Goal: Task Accomplishment & Management: Manage account settings

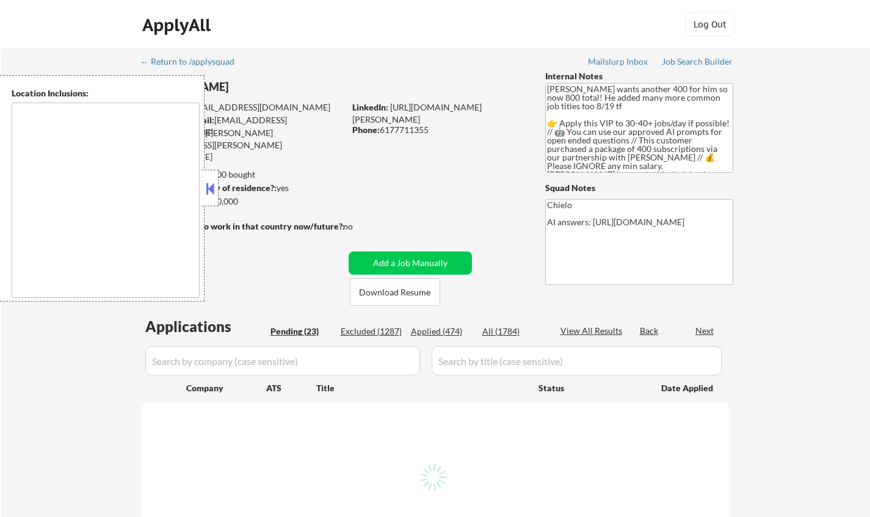
type textarea "Cambridge, MA Somerville, MA Brookline, MA Newton, MA Quincy, MA Medford, MA Ma…"
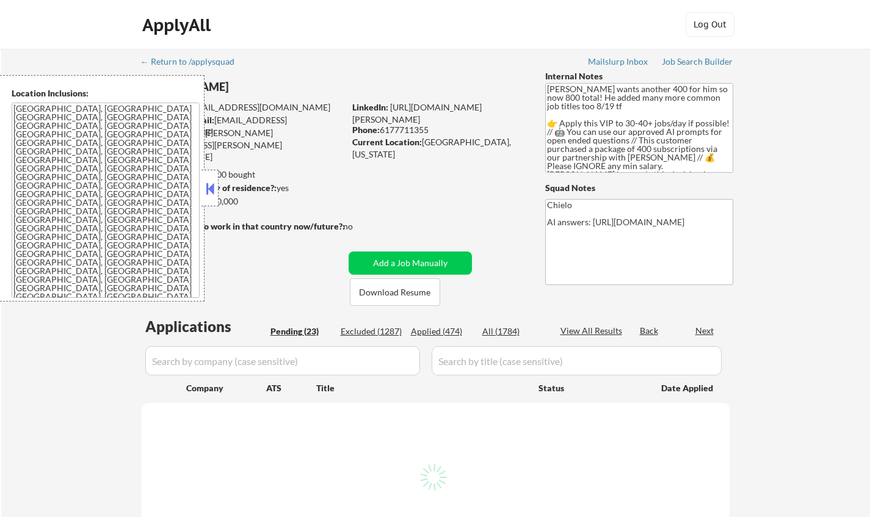
select select ""pending""
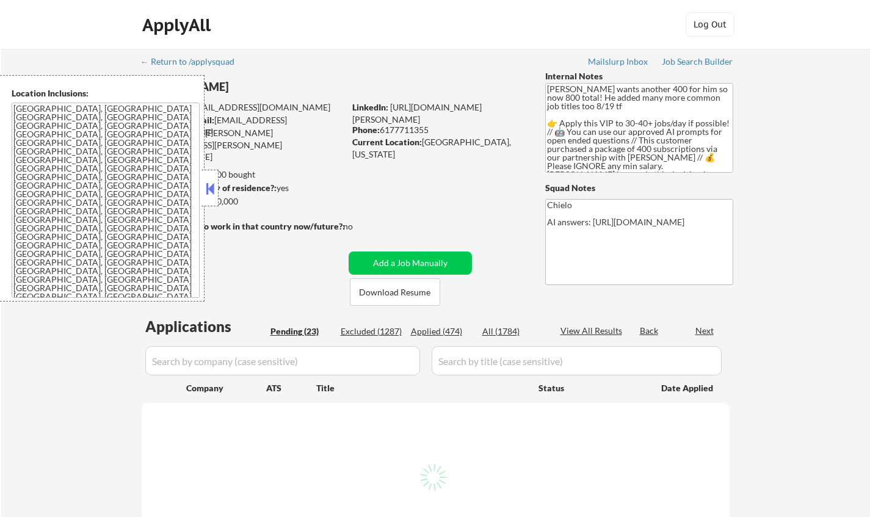
select select ""pending""
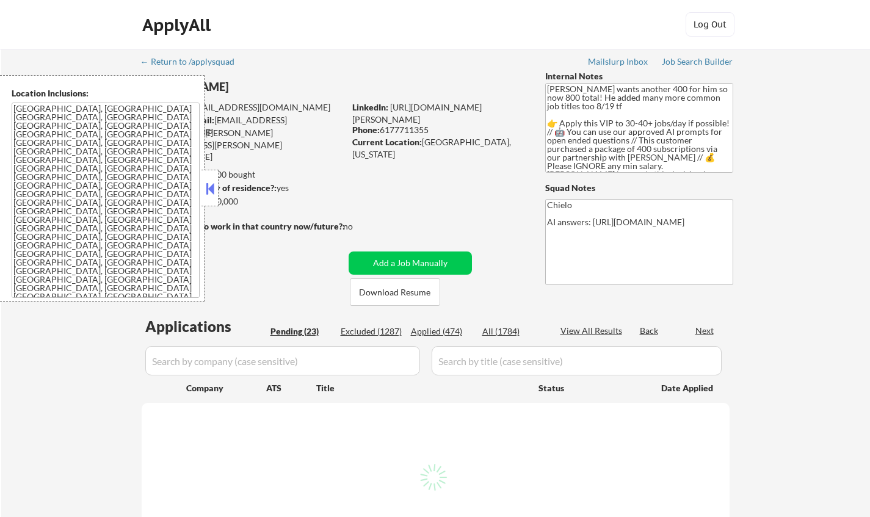
select select ""pending""
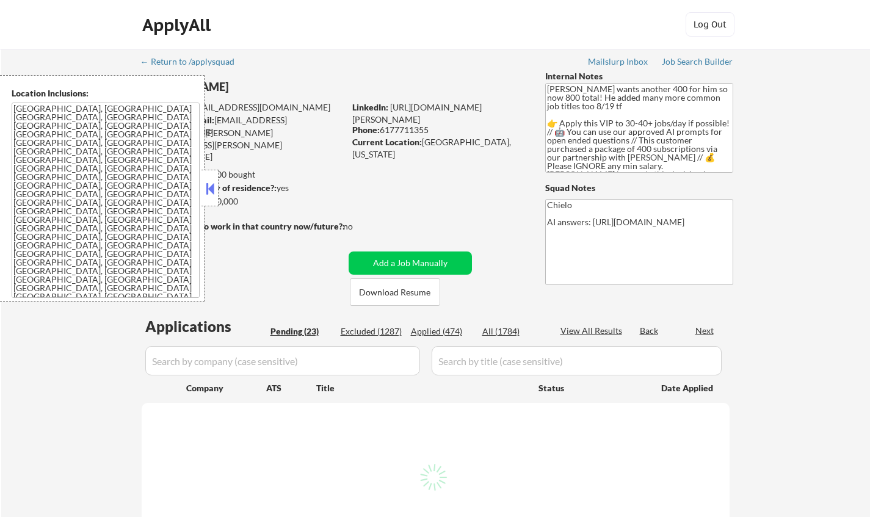
select select ""pending""
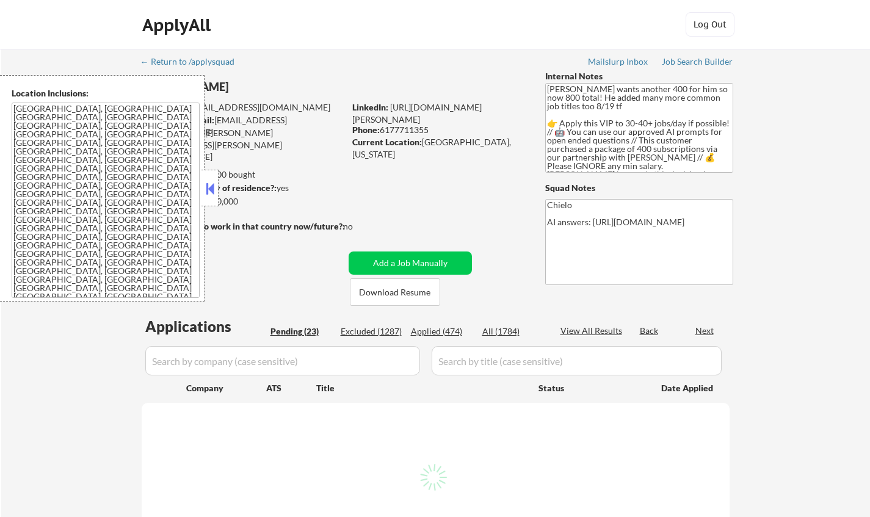
select select ""pending""
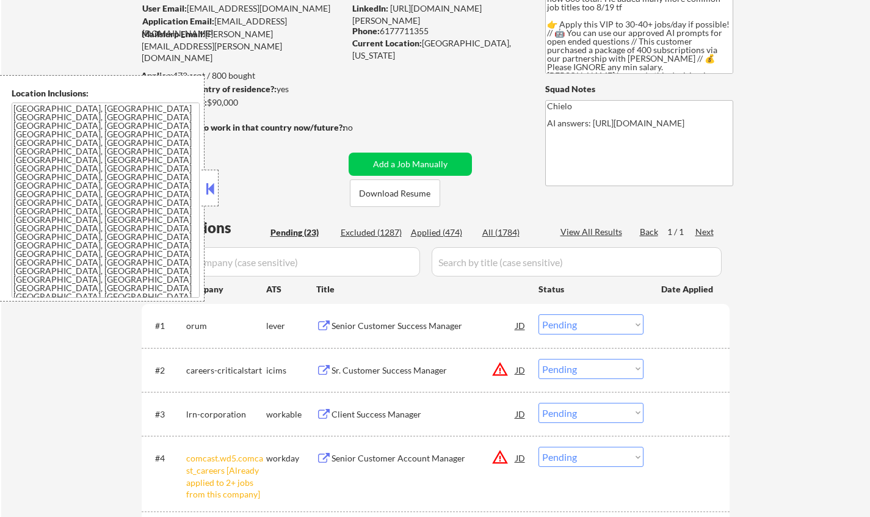
scroll to position [122, 0]
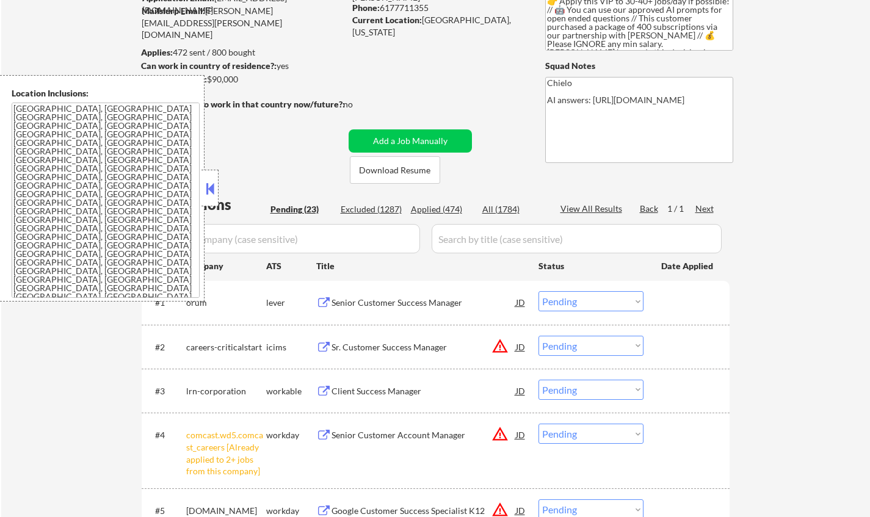
drag, startPoint x: 209, startPoint y: 192, endPoint x: 226, endPoint y: 227, distance: 38.8
click at [209, 192] on button at bounding box center [209, 189] width 13 height 18
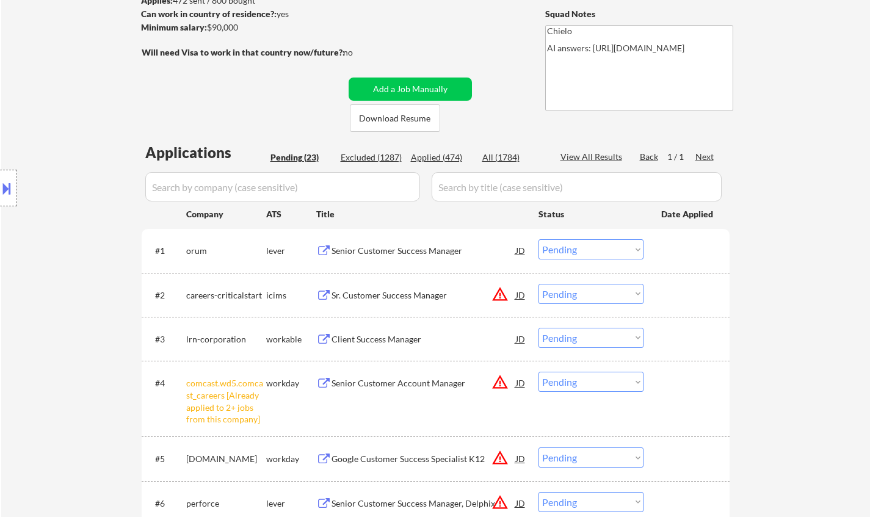
scroll to position [244, 0]
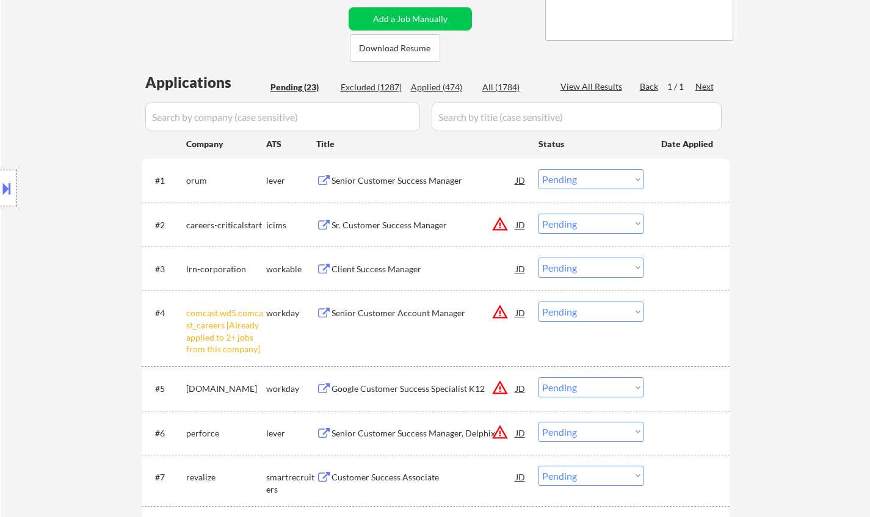
click at [577, 313] on select "Choose an option... Pending Applied Excluded (Questions) Excluded (Expired) Exc…" at bounding box center [591, 312] width 105 height 20
click at [539, 302] on select "Choose an option... Pending Applied Excluded (Questions) Excluded (Expired) Exc…" at bounding box center [591, 312] width 105 height 20
select select ""pending""
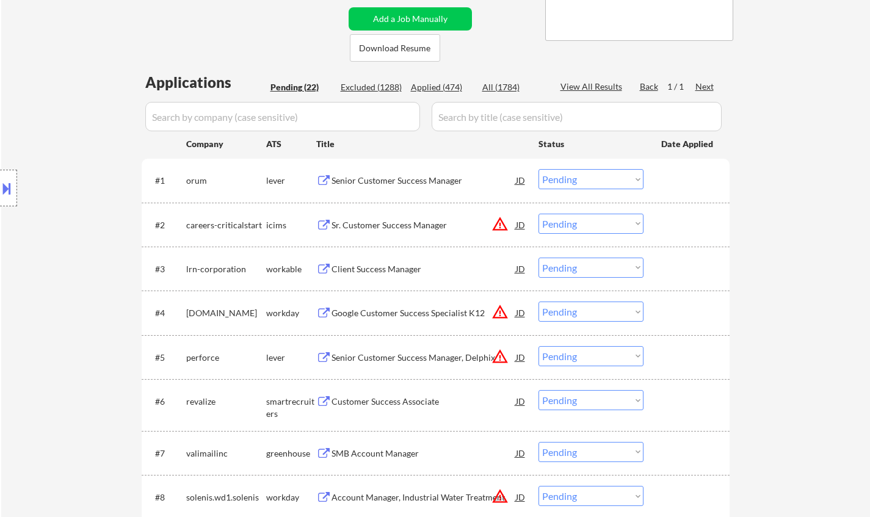
click at [365, 180] on div "Senior Customer Success Manager" at bounding box center [424, 181] width 184 height 12
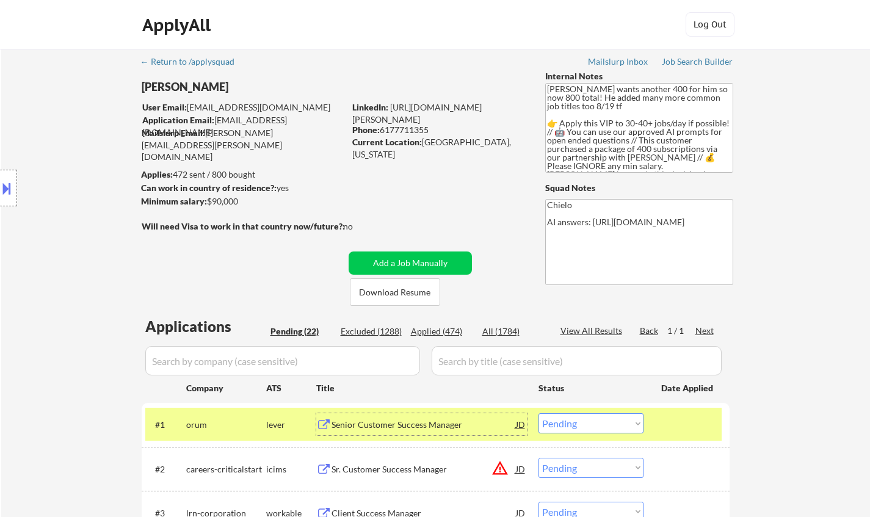
scroll to position [305, 0]
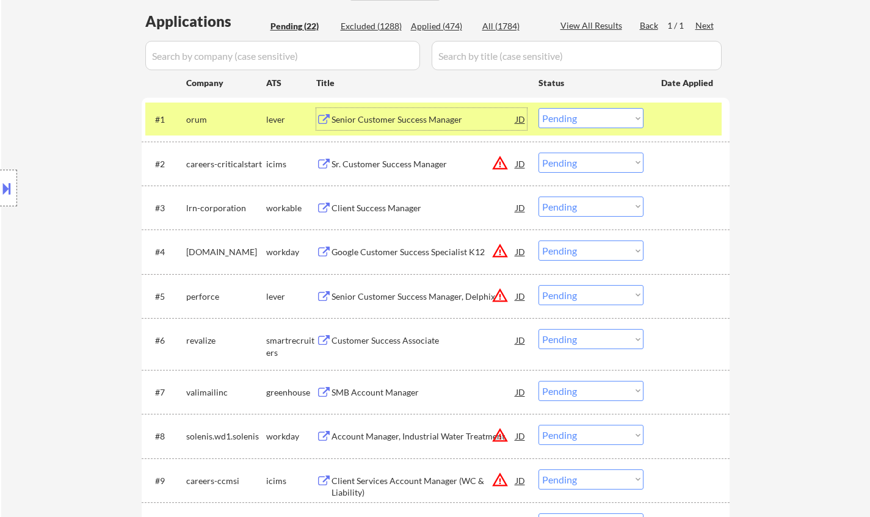
drag, startPoint x: 591, startPoint y: 119, endPoint x: 590, endPoint y: 126, distance: 6.7
click at [591, 119] on select "Choose an option... Pending Applied Excluded (Questions) Excluded (Expired) Exc…" at bounding box center [591, 118] width 105 height 20
click at [539, 108] on select "Choose an option... Pending Applied Excluded (Questions) Excluded (Expired) Exc…" at bounding box center [591, 118] width 105 height 20
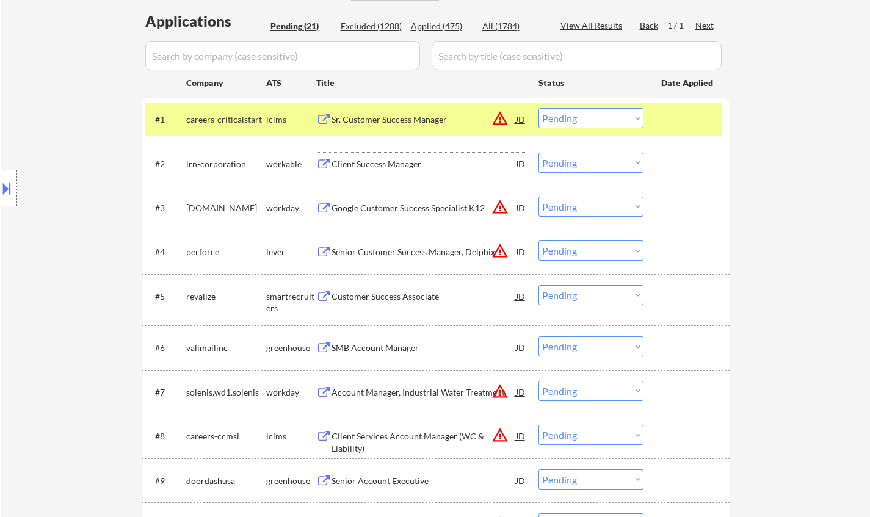
click at [377, 163] on div "Client Success Manager" at bounding box center [424, 164] width 184 height 12
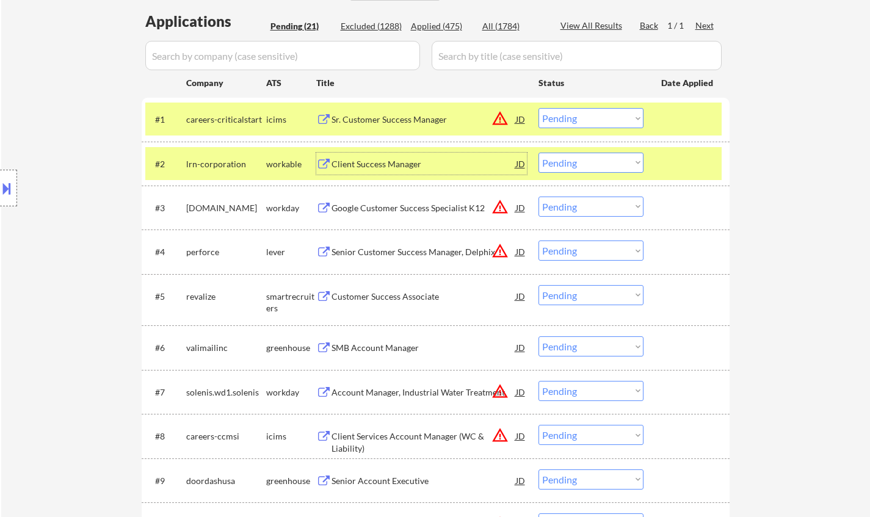
drag, startPoint x: 523, startPoint y: 118, endPoint x: 522, endPoint y: 139, distance: 20.2
click at [522, 118] on div "JD" at bounding box center [521, 119] width 12 height 22
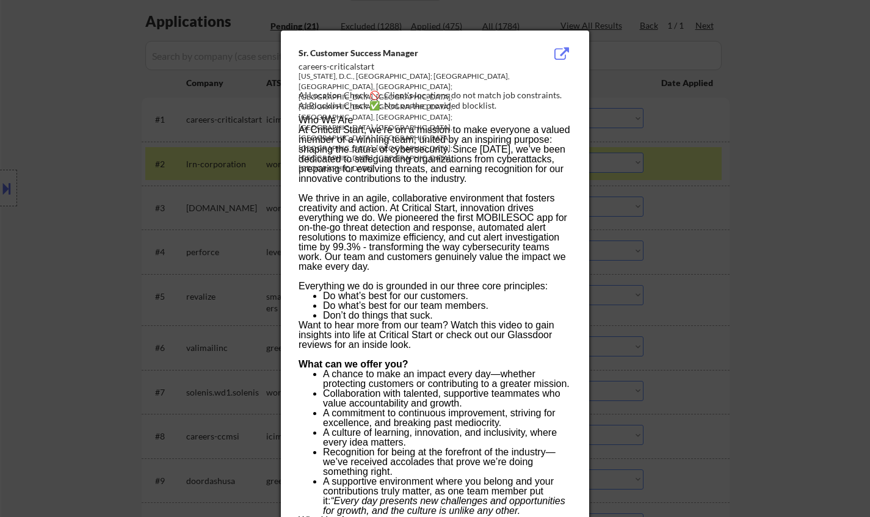
click at [780, 241] on div at bounding box center [435, 258] width 870 height 517
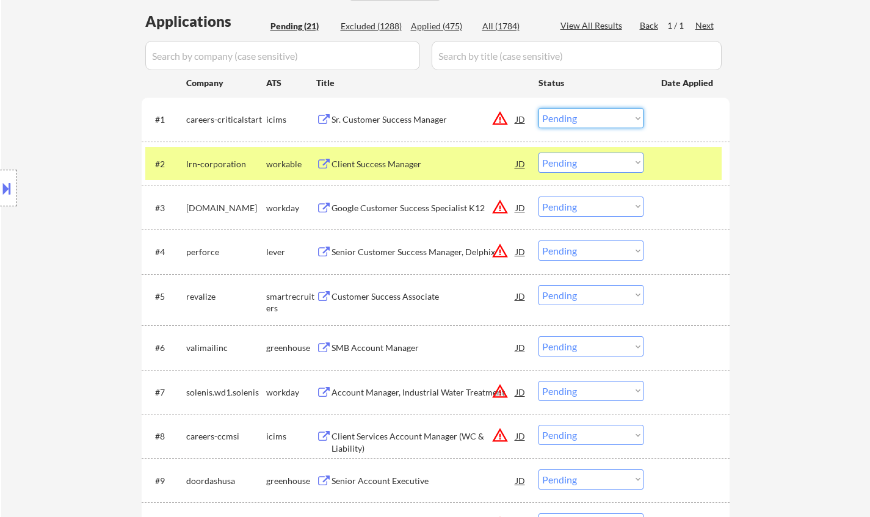
click at [610, 122] on select "Choose an option... Pending Applied Excluded (Questions) Excluded (Expired) Exc…" at bounding box center [591, 118] width 105 height 20
click at [539, 108] on select "Choose an option... Pending Applied Excluded (Questions) Excluded (Expired) Exc…" at bounding box center [591, 118] width 105 height 20
click at [13, 182] on div at bounding box center [8, 188] width 17 height 37
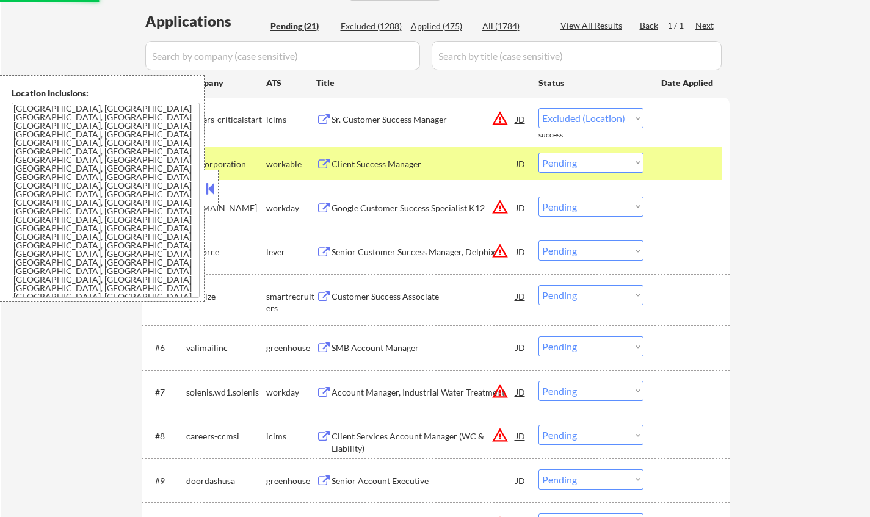
click at [757, 204] on div "← Return to /applysquad Mailslurp Inbox Job Search Builder Shane Wilmoth User E…" at bounding box center [435, 430] width 869 height 1373
click at [214, 189] on button at bounding box center [209, 189] width 13 height 18
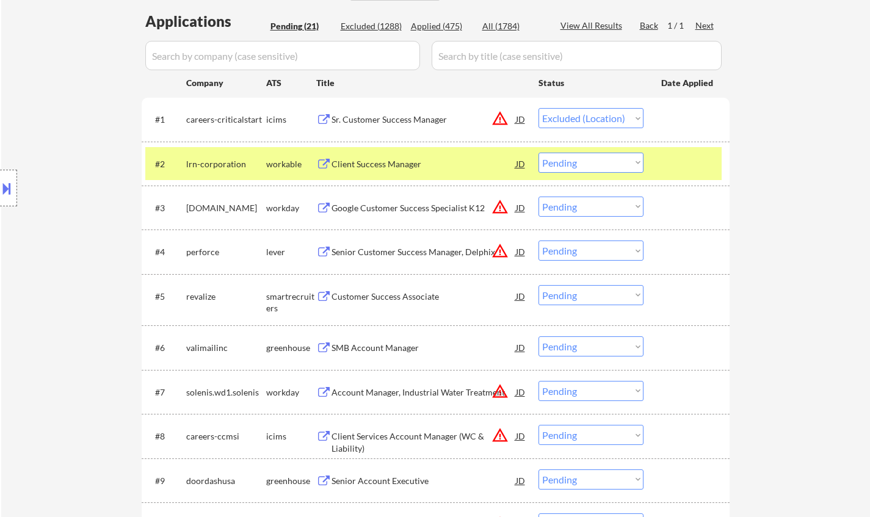
select select ""pending""
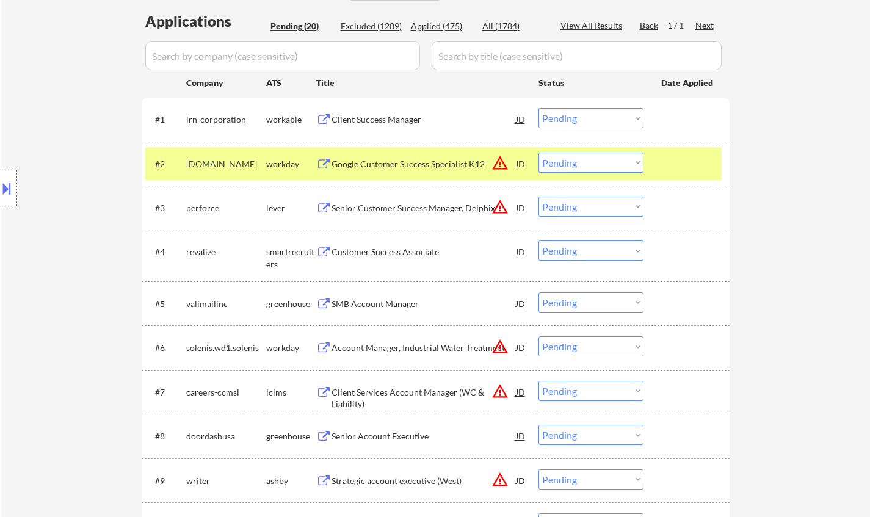
click at [519, 166] on div "JD" at bounding box center [521, 164] width 12 height 22
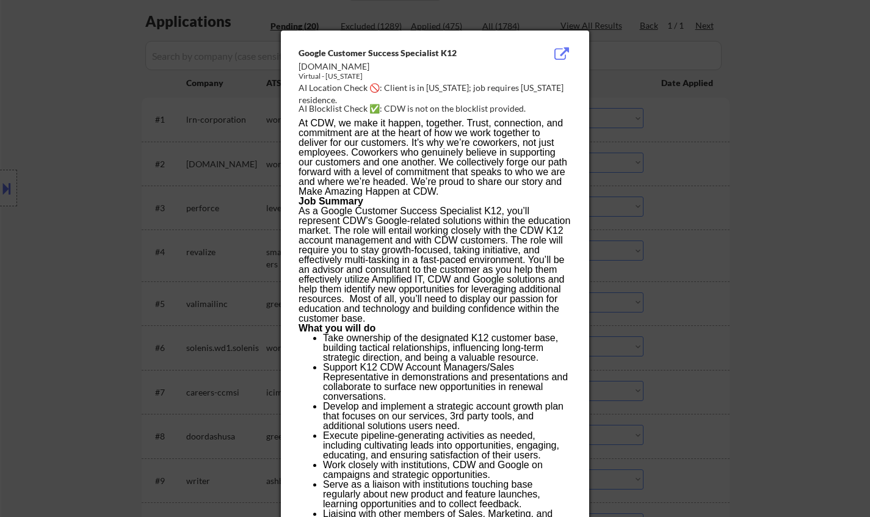
click at [741, 240] on div at bounding box center [435, 258] width 870 height 517
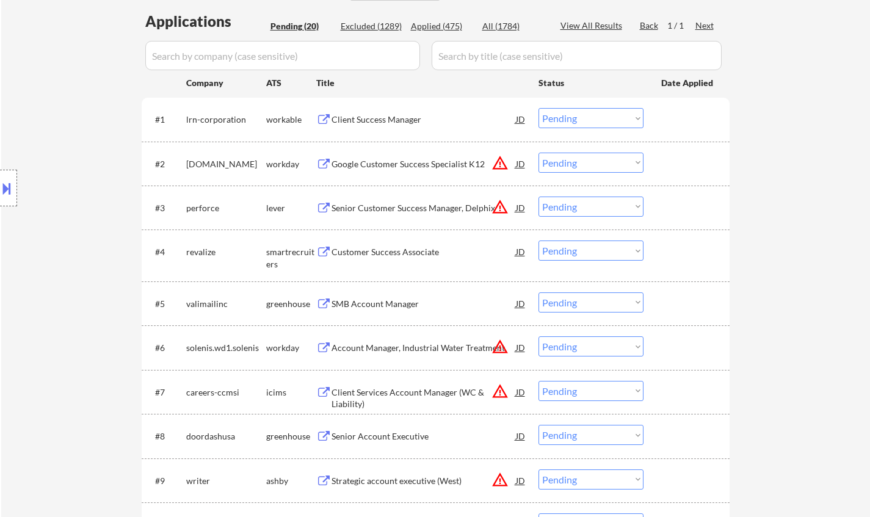
click at [605, 164] on select "Choose an option... Pending Applied Excluded (Questions) Excluded (Expired) Exc…" at bounding box center [591, 163] width 105 height 20
click at [539, 153] on select "Choose an option... Pending Applied Excluded (Questions) Excluded (Expired) Exc…" at bounding box center [591, 163] width 105 height 20
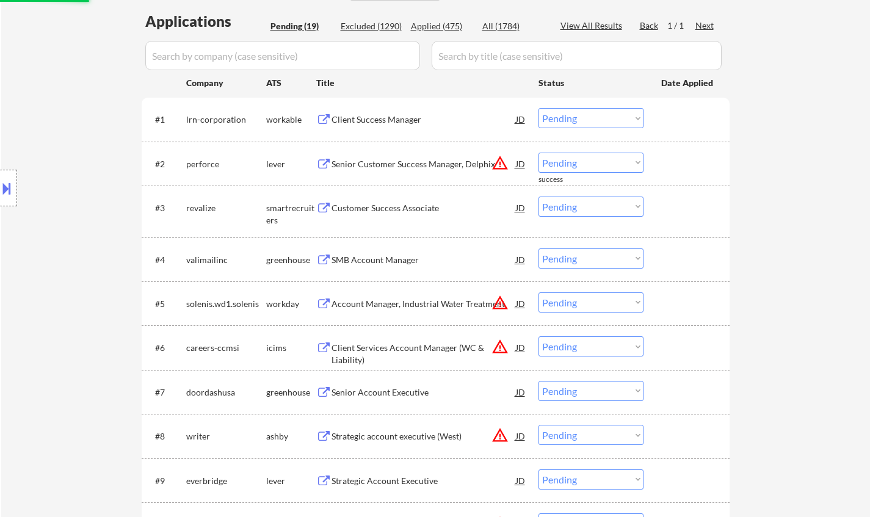
click at [584, 159] on select "Choose an option... Pending Applied Excluded (Questions) Excluded (Expired) Exc…" at bounding box center [591, 163] width 105 height 20
click at [539, 153] on select "Choose an option... Pending Applied Excluded (Questions) Excluded (Expired) Exc…" at bounding box center [591, 163] width 105 height 20
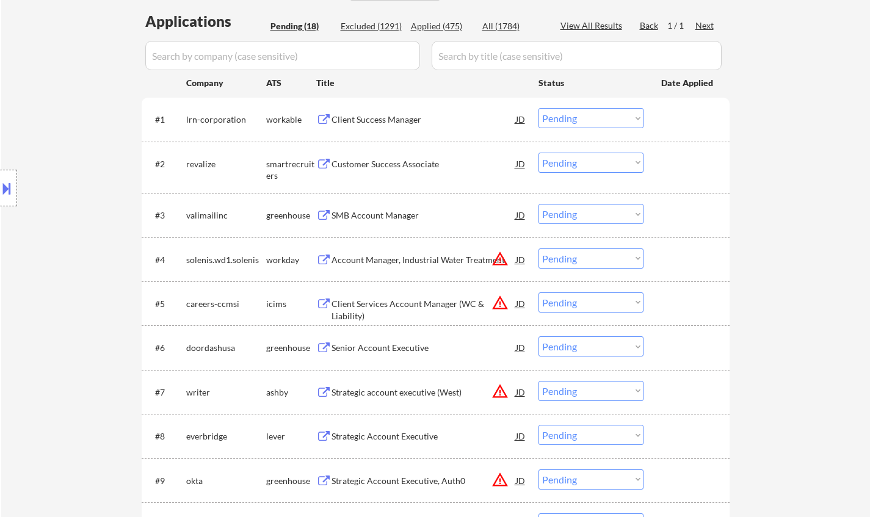
click at [399, 170] on div "Customer Success Associate" at bounding box center [424, 164] width 184 height 22
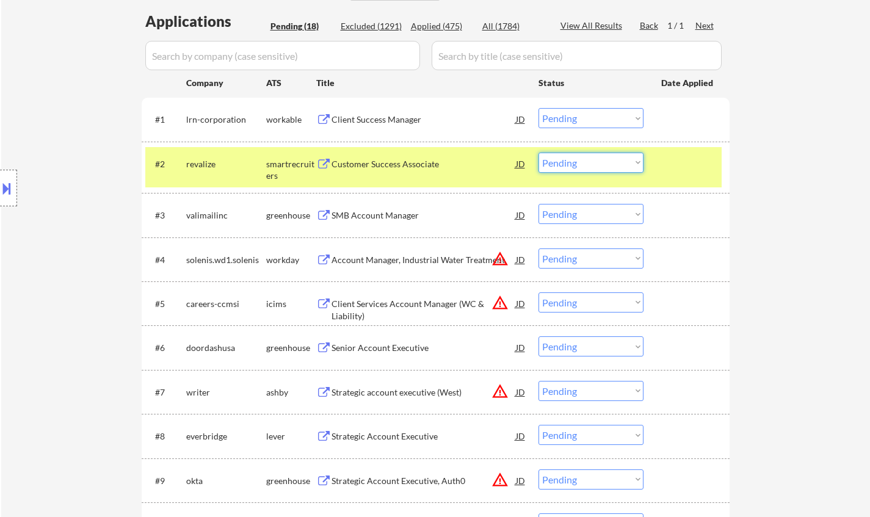
click at [584, 163] on select "Choose an option... Pending Applied Excluded (Questions) Excluded (Expired) Exc…" at bounding box center [591, 163] width 105 height 20
click at [539, 153] on select "Choose an option... Pending Applied Excluded (Questions) Excluded (Expired) Exc…" at bounding box center [591, 163] width 105 height 20
click at [373, 212] on div "SMB Account Manager" at bounding box center [424, 215] width 184 height 12
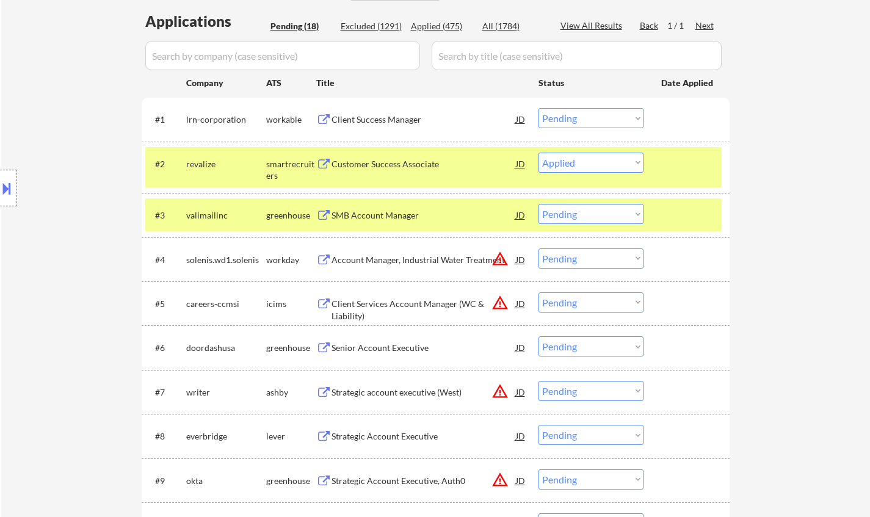
select select ""pending""
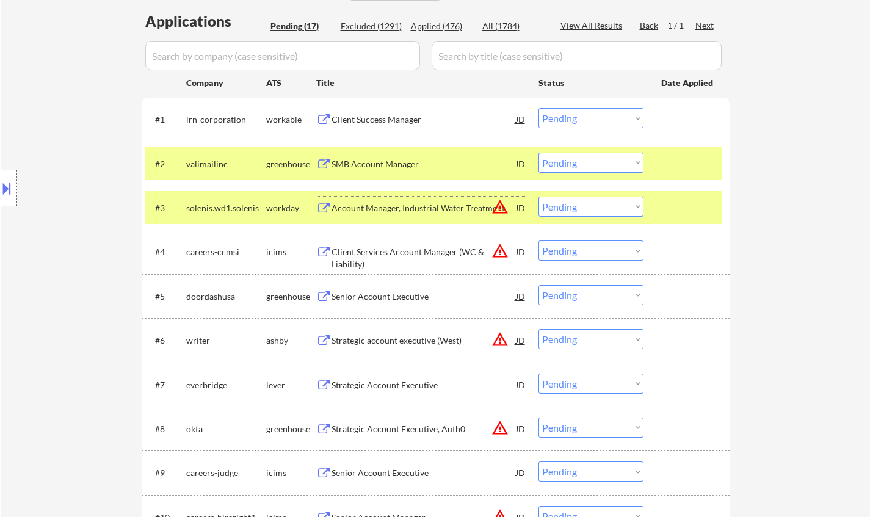
drag, startPoint x: 570, startPoint y: 120, endPoint x: 570, endPoint y: 127, distance: 7.3
click at [570, 121] on select "Choose an option... Pending Applied Excluded (Questions) Excluded (Expired) Exc…" at bounding box center [591, 118] width 105 height 20
click at [539, 108] on select "Choose an option... Pending Applied Excluded (Questions) Excluded (Expired) Exc…" at bounding box center [591, 118] width 105 height 20
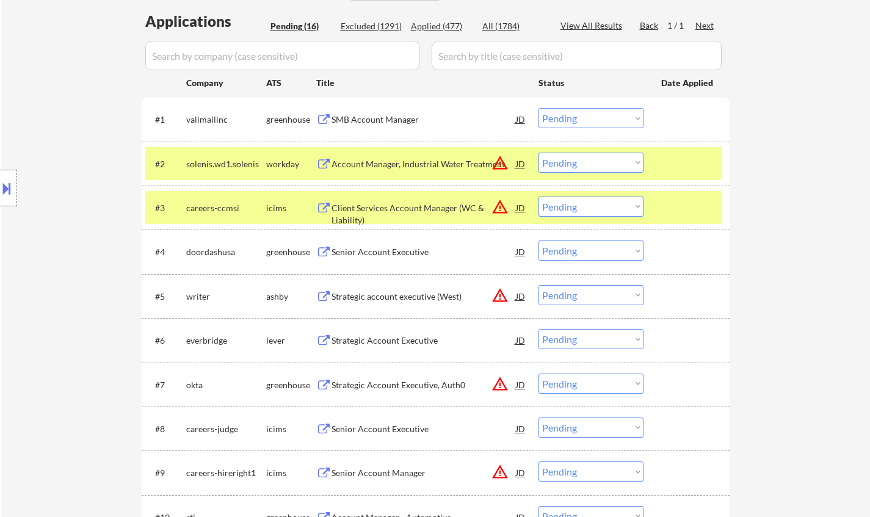
click at [631, 120] on select "Choose an option... Pending Applied Excluded (Questions) Excluded (Expired) Exc…" at bounding box center [591, 118] width 105 height 20
click at [539, 108] on select "Choose an option... Pending Applied Excluded (Questions) Excluded (Expired) Exc…" at bounding box center [591, 118] width 105 height 20
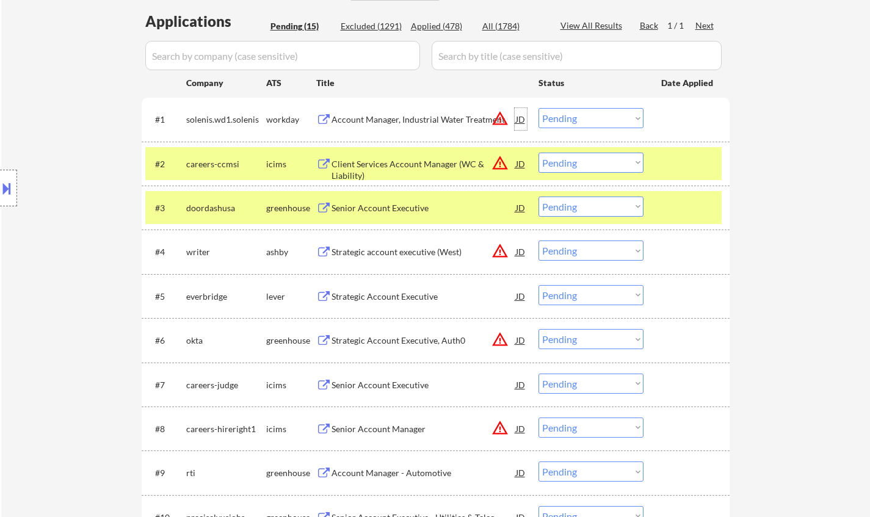
click at [517, 112] on div "JD" at bounding box center [521, 119] width 12 height 22
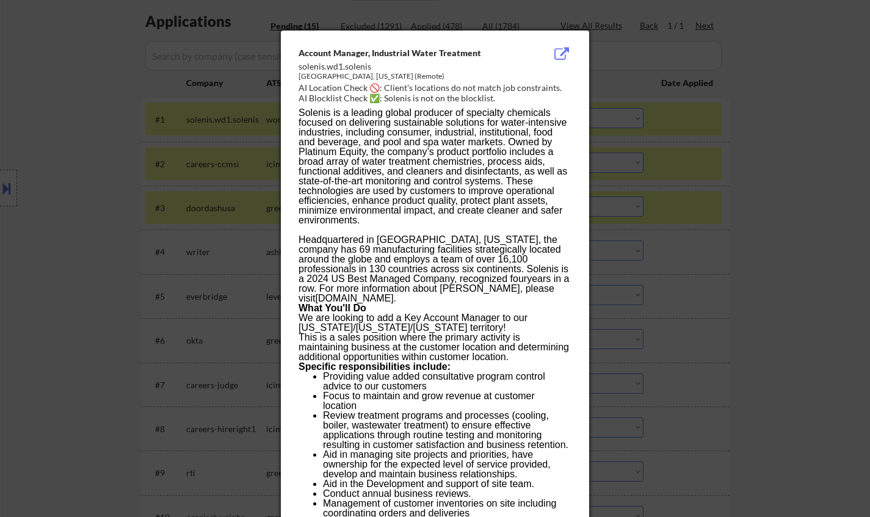
click at [683, 209] on div at bounding box center [435, 258] width 870 height 517
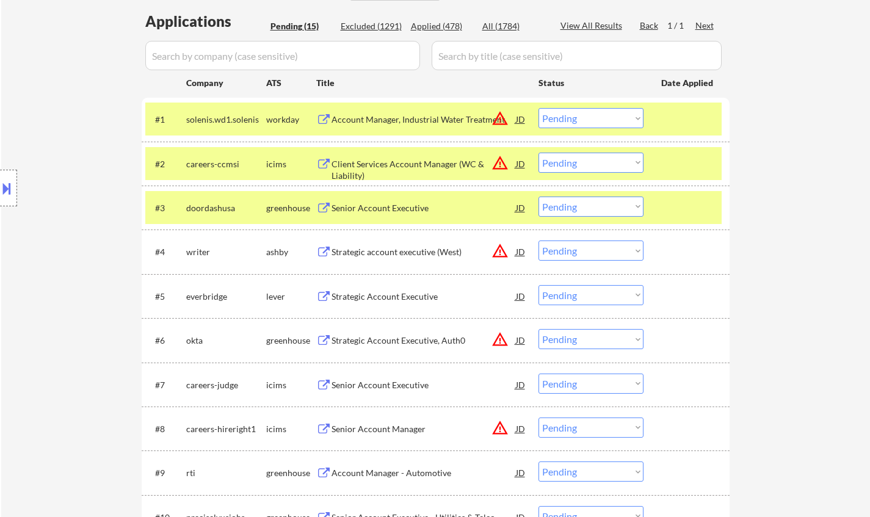
drag, startPoint x: 591, startPoint y: 119, endPoint x: 598, endPoint y: 126, distance: 9.9
click at [591, 119] on select "Choose an option... Pending Applied Excluded (Questions) Excluded (Expired) Exc…" at bounding box center [591, 118] width 105 height 20
click at [539, 108] on select "Choose an option... Pending Applied Excluded (Questions) Excluded (Expired) Exc…" at bounding box center [591, 118] width 105 height 20
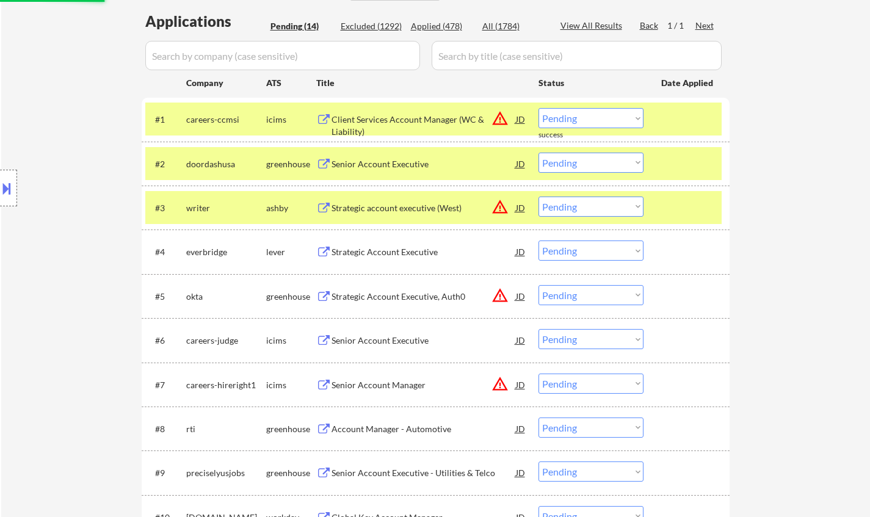
drag, startPoint x: 613, startPoint y: 121, endPoint x: 616, endPoint y: 128, distance: 7.4
click at [613, 121] on select "Choose an option... Pending Applied Excluded (Questions) Excluded (Expired) Exc…" at bounding box center [591, 118] width 105 height 20
click at [539, 108] on select "Choose an option... Pending Applied Excluded (Questions) Excluded (Expired) Exc…" at bounding box center [591, 118] width 105 height 20
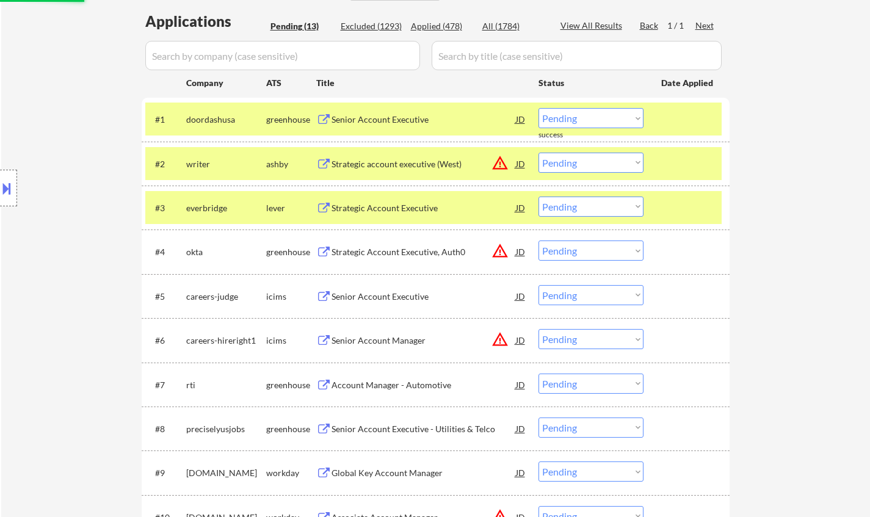
click at [376, 112] on div "Senior Account Executive" at bounding box center [424, 119] width 184 height 22
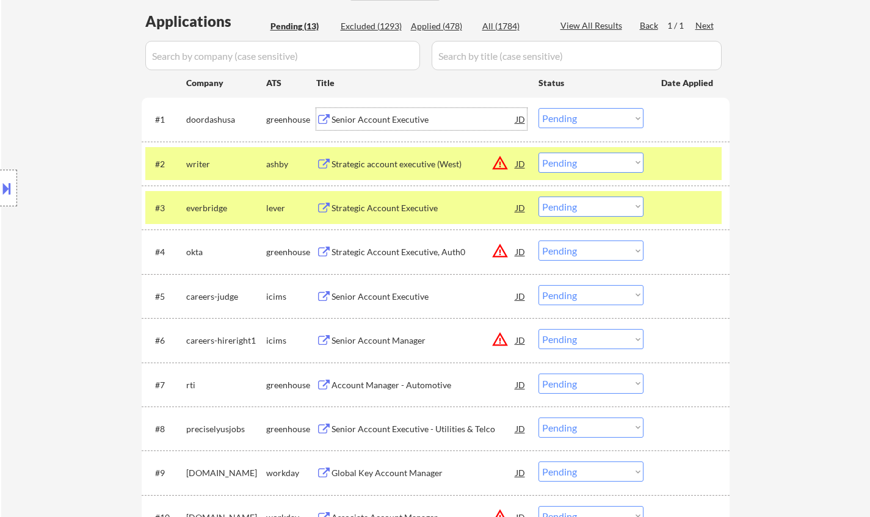
click at [566, 115] on select "Choose an option... Pending Applied Excluded (Questions) Excluded (Expired) Exc…" at bounding box center [591, 118] width 105 height 20
click at [539, 108] on select "Choose an option... Pending Applied Excluded (Questions) Excluded (Expired) Exc…" at bounding box center [591, 118] width 105 height 20
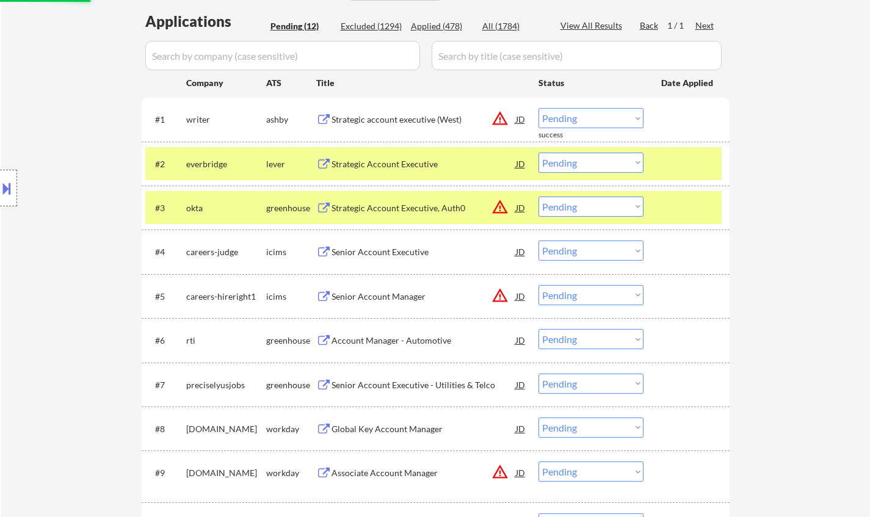
drag, startPoint x: 617, startPoint y: 112, endPoint x: 621, endPoint y: 122, distance: 10.4
click at [617, 112] on select "Choose an option... Pending Applied Excluded (Questions) Excluded (Expired) Exc…" at bounding box center [591, 118] width 105 height 20
click at [539, 108] on select "Choose an option... Pending Applied Excluded (Questions) Excluded (Expired) Exc…" at bounding box center [591, 118] width 105 height 20
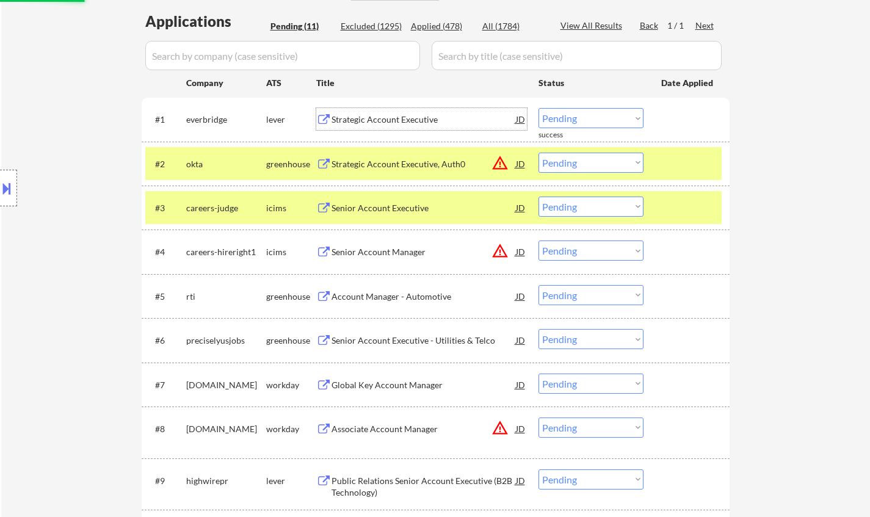
click at [404, 121] on div "Strategic Account Executive" at bounding box center [424, 120] width 184 height 12
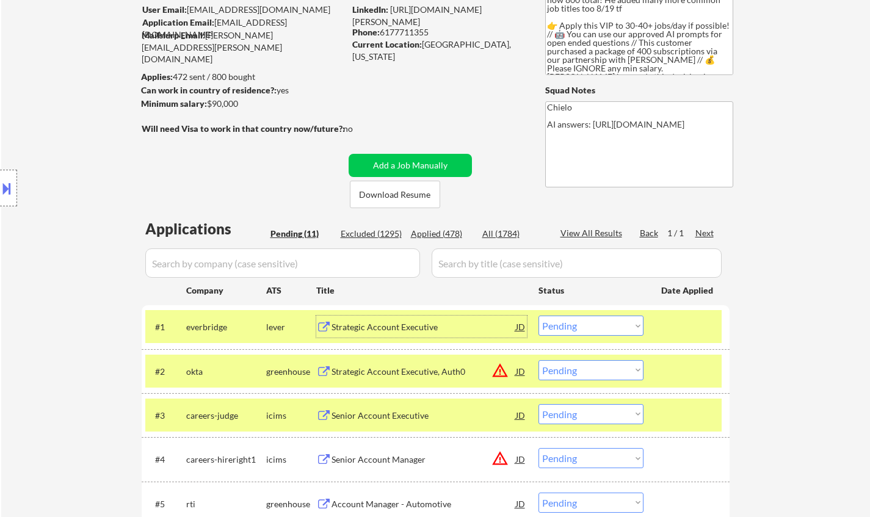
scroll to position [61, 0]
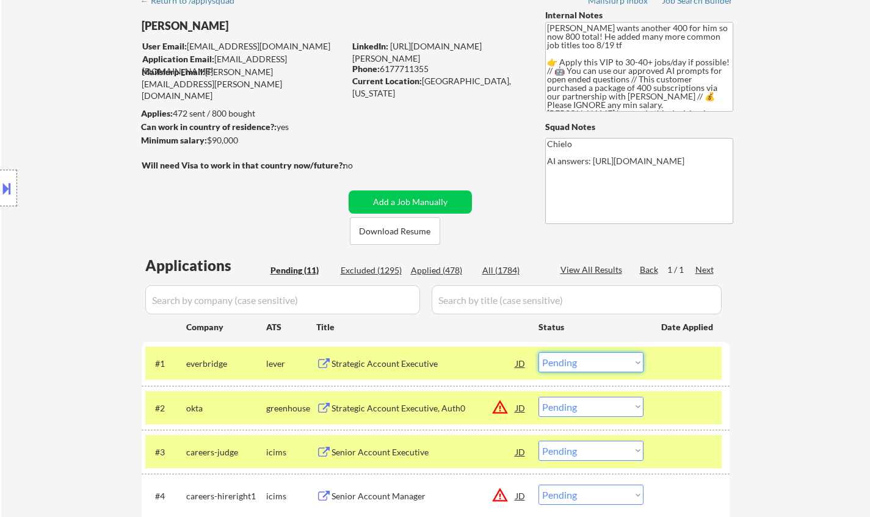
click at [601, 359] on select "Choose an option... Pending Applied Excluded (Questions) Excluded (Expired) Exc…" at bounding box center [591, 362] width 105 height 20
click at [539, 352] on select "Choose an option... Pending Applied Excluded (Questions) Excluded (Expired) Exc…" at bounding box center [591, 362] width 105 height 20
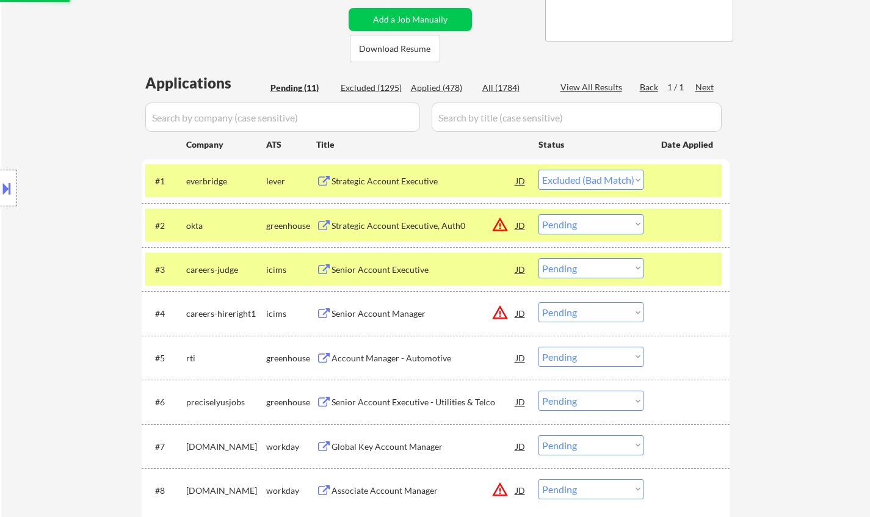
scroll to position [244, 0]
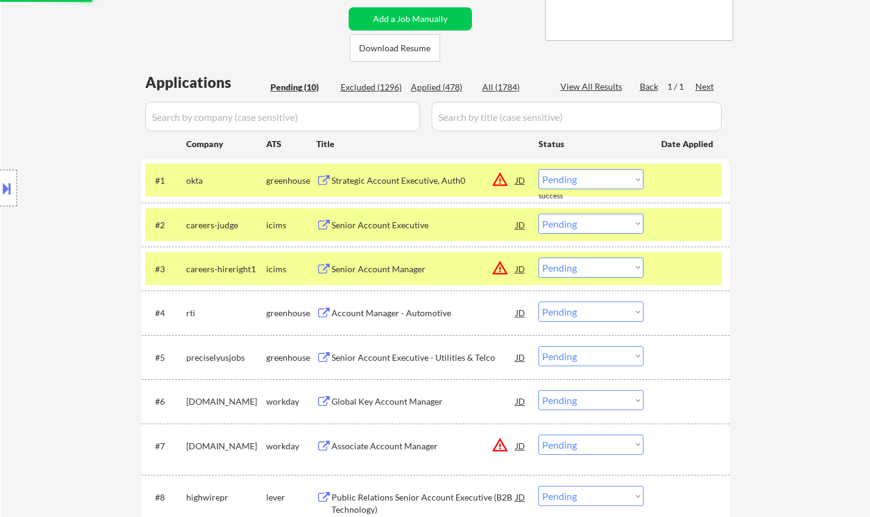
click at [587, 179] on select "Choose an option... Pending Applied Excluded (Questions) Excluded (Expired) Exc…" at bounding box center [591, 179] width 105 height 20
click at [539, 169] on select "Choose an option... Pending Applied Excluded (Questions) Excluded (Expired) Exc…" at bounding box center [591, 179] width 105 height 20
select select ""pending""
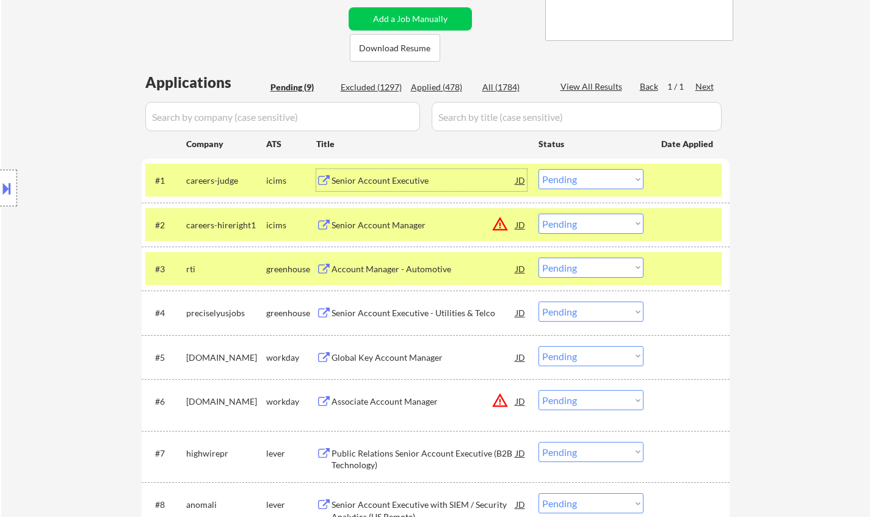
click at [388, 182] on div "Senior Account Executive" at bounding box center [424, 181] width 184 height 12
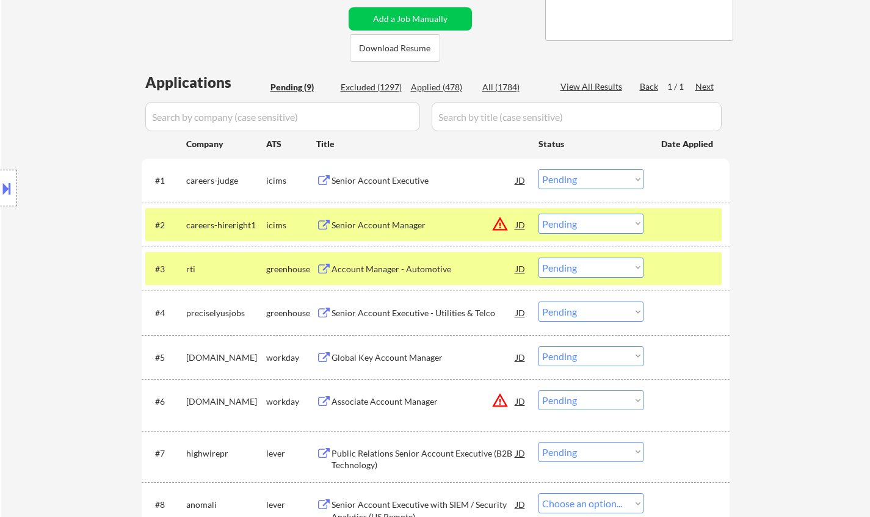
select select ""pending""
select select ""PLACEHOLDER_1427118222253""
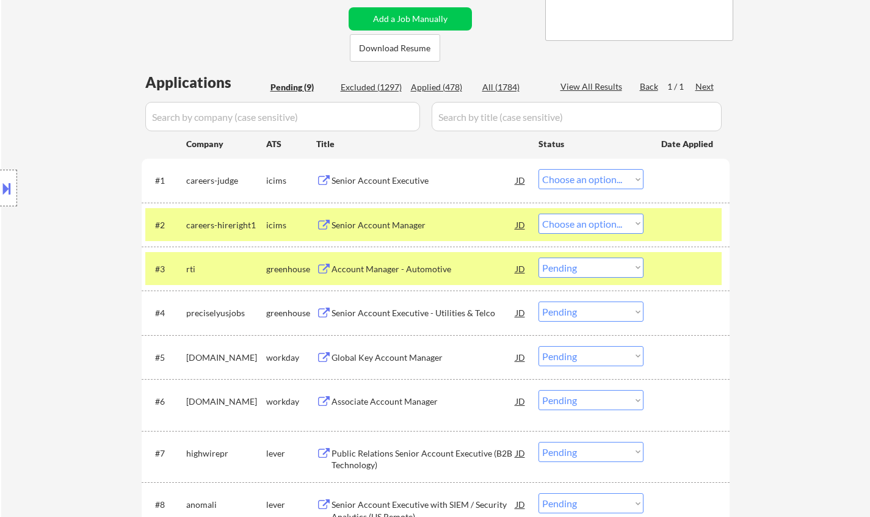
select select ""PLACEHOLDER_1427118222253""
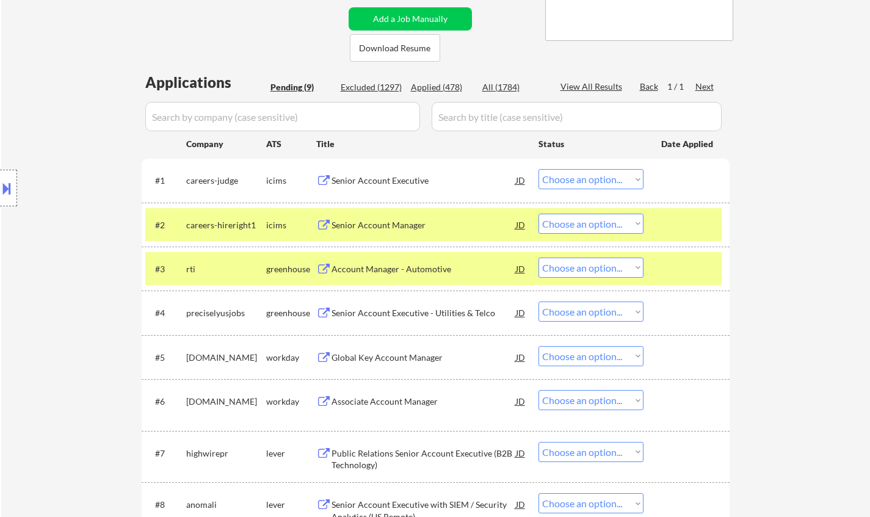
select select ""pending""
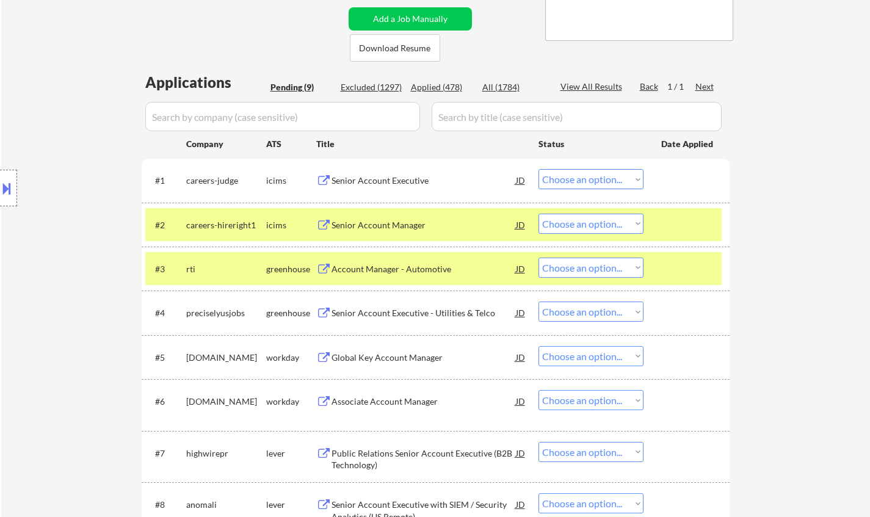
select select ""pending""
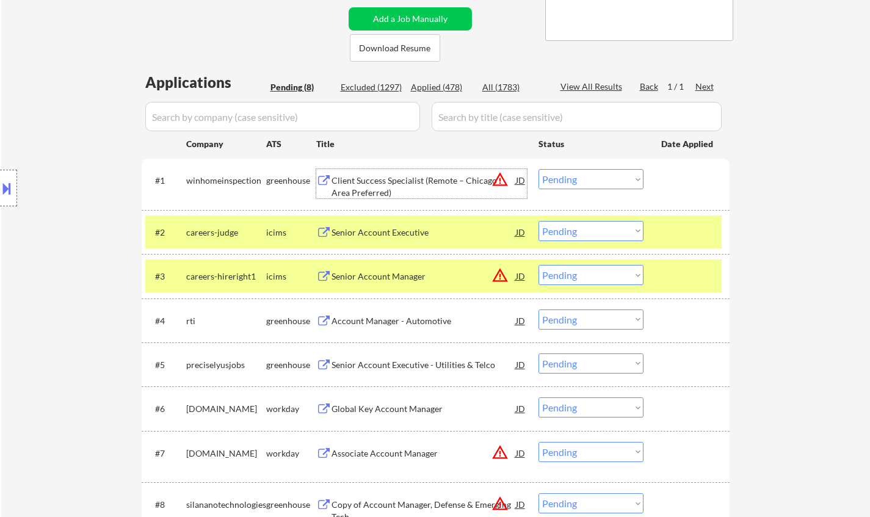
click at [576, 224] on select "Choose an option... Pending Applied Excluded (Questions) Excluded (Expired) Exc…" at bounding box center [591, 231] width 105 height 20
select select ""excluded__location_""
click at [539, 221] on select "Choose an option... Pending Applied Excluded (Questions) Excluded (Expired) Exc…" at bounding box center [591, 231] width 105 height 20
click at [599, 176] on select "Choose an option... Pending Applied Excluded (Questions) Excluded (Expired) Exc…" at bounding box center [591, 179] width 105 height 20
select select ""excluded__location_""
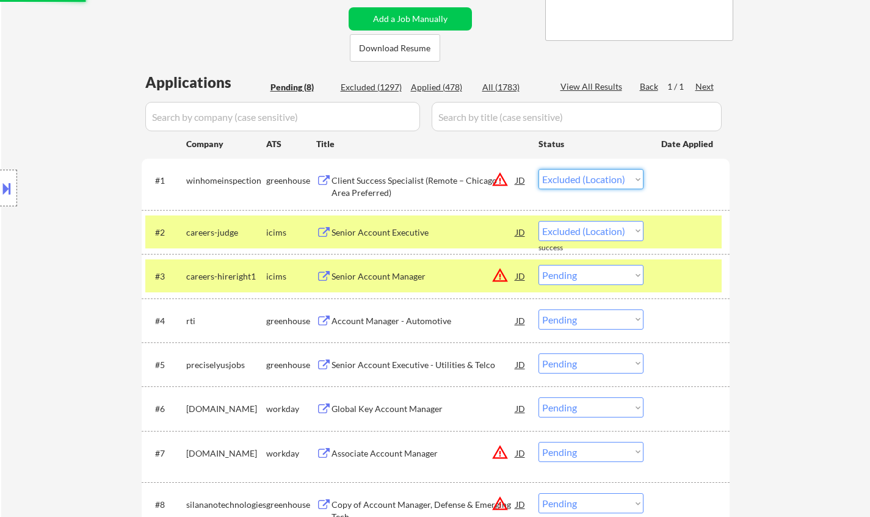
click at [539, 169] on select "Choose an option... Pending Applied Excluded (Questions) Excluded (Expired) Exc…" at bounding box center [591, 179] width 105 height 20
select select ""pending""
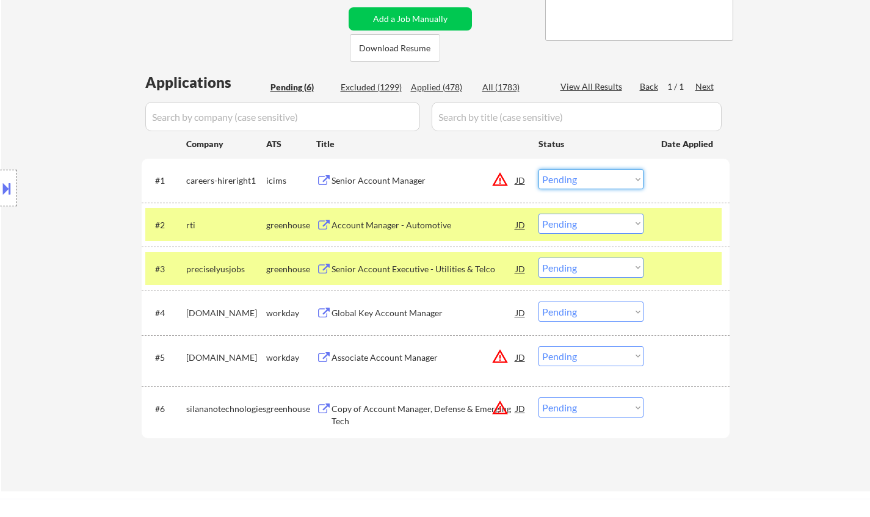
drag, startPoint x: 592, startPoint y: 176, endPoint x: 610, endPoint y: 187, distance: 21.7
click at [592, 176] on select "Choose an option... Pending Applied Excluded (Questions) Excluded (Expired) Exc…" at bounding box center [591, 179] width 105 height 20
click at [539, 169] on select "Choose an option... Pending Applied Excluded (Questions) Excluded (Expired) Exc…" at bounding box center [591, 179] width 105 height 20
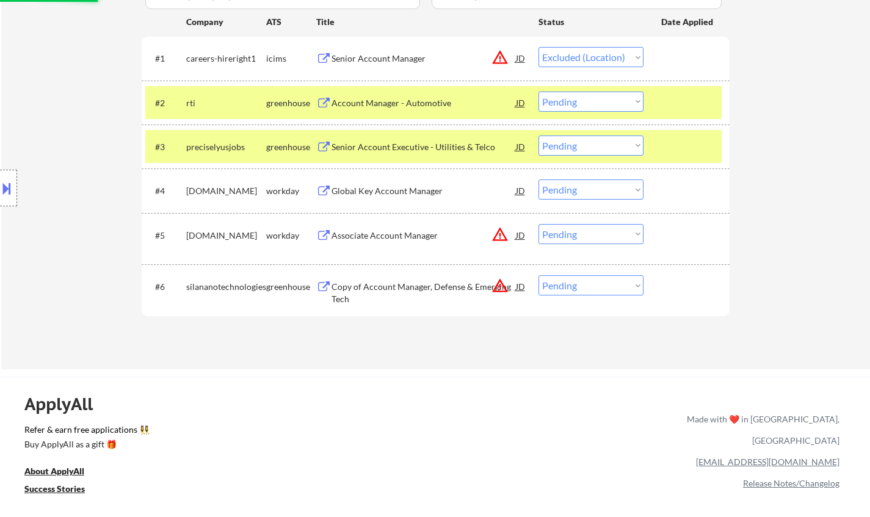
scroll to position [305, 0]
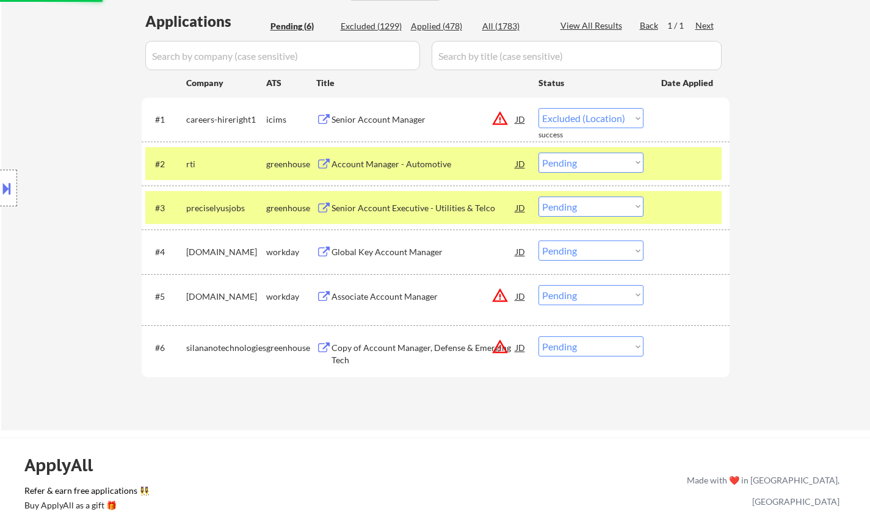
click at [393, 163] on div "Account Manager - Automotive" at bounding box center [424, 164] width 184 height 12
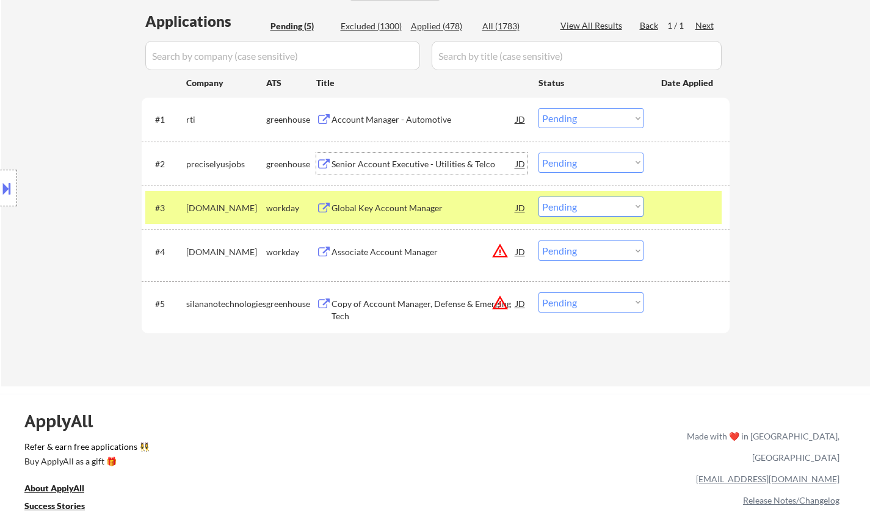
drag, startPoint x: 588, startPoint y: 114, endPoint x: 598, endPoint y: 126, distance: 15.6
click at [588, 114] on select "Choose an option... Pending Applied Excluded (Questions) Excluded (Expired) Exc…" at bounding box center [591, 118] width 105 height 20
click at [539, 108] on select "Choose an option... Pending Applied Excluded (Questions) Excluded (Expired) Exc…" at bounding box center [591, 118] width 105 height 20
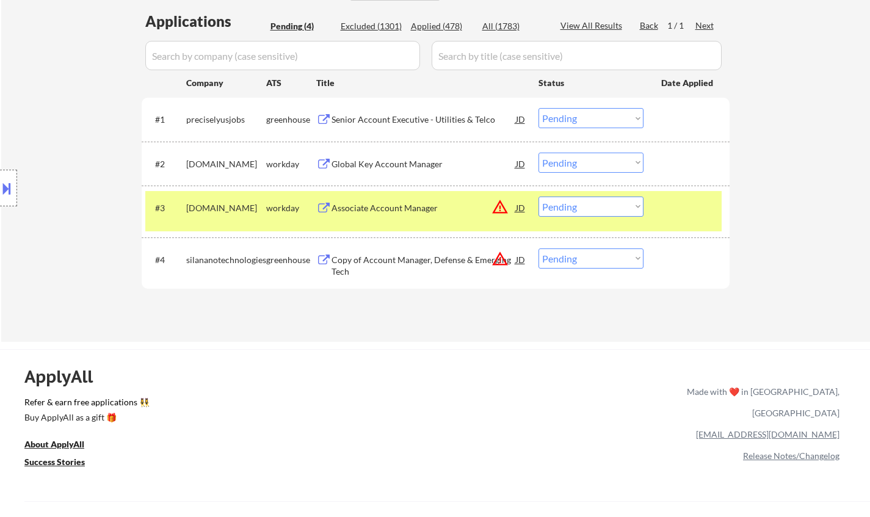
click at [399, 112] on div "Senior Account Executive - Utilities & Telco" at bounding box center [424, 119] width 184 height 22
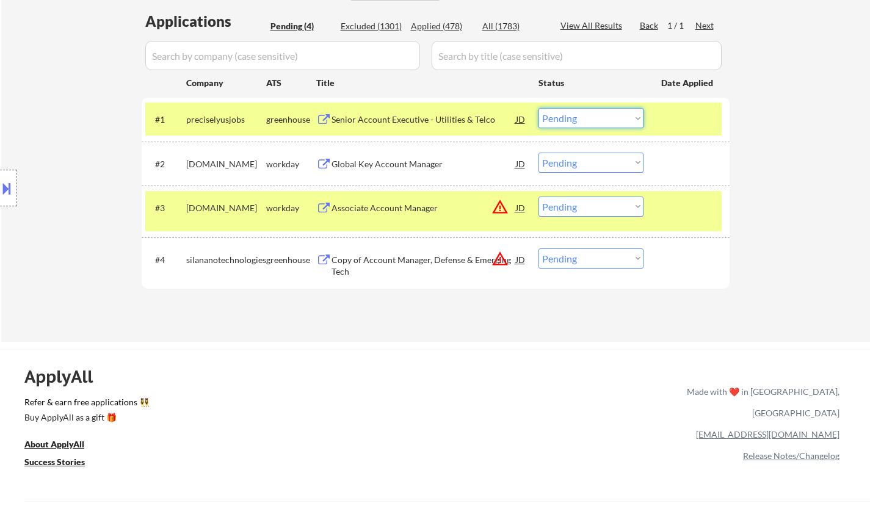
drag, startPoint x: 604, startPoint y: 112, endPoint x: 605, endPoint y: 126, distance: 14.1
click at [604, 112] on select "Choose an option... Pending Applied Excluded (Questions) Excluded (Expired) Exc…" at bounding box center [591, 118] width 105 height 20
click at [539, 108] on select "Choose an option... Pending Applied Excluded (Questions) Excluded (Expired) Exc…" at bounding box center [591, 118] width 105 height 20
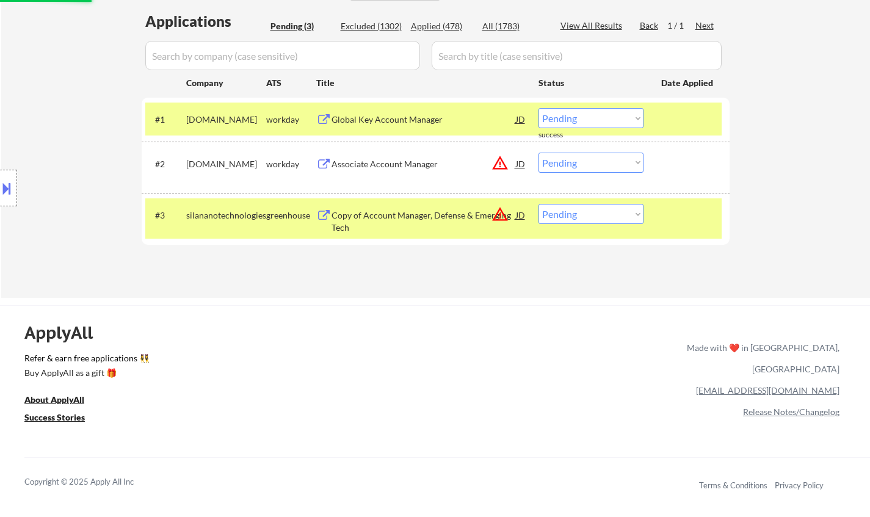
click at [375, 119] on div "Global Key Account Manager" at bounding box center [424, 120] width 184 height 12
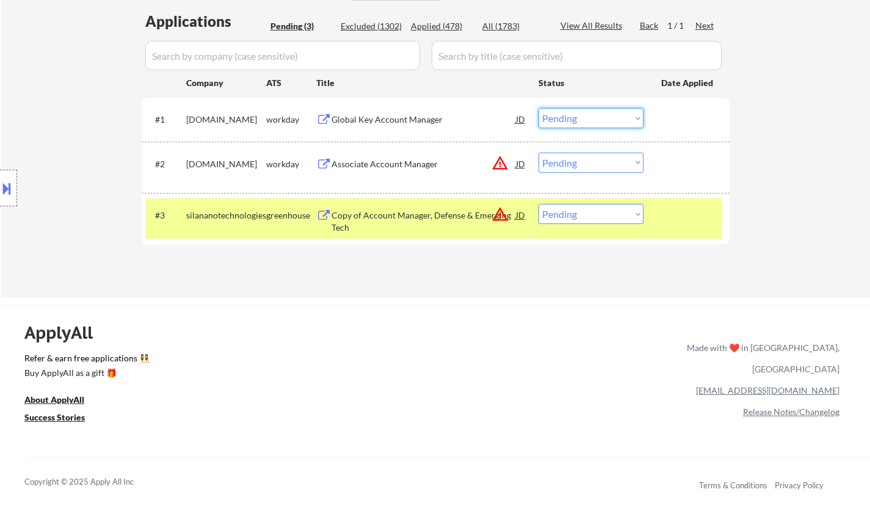
click at [576, 117] on select "Choose an option... Pending Applied Excluded (Questions) Excluded (Expired) Exc…" at bounding box center [591, 118] width 105 height 20
click at [539, 108] on select "Choose an option... Pending Applied Excluded (Questions) Excluded (Expired) Exc…" at bounding box center [591, 118] width 105 height 20
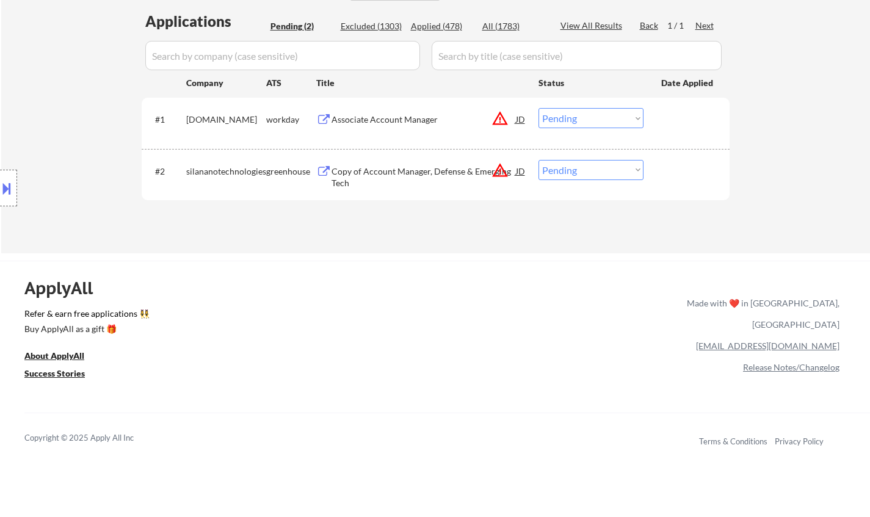
click at [578, 124] on select "Choose an option... Pending Applied Excluded (Questions) Excluded (Expired) Exc…" at bounding box center [591, 118] width 105 height 20
click at [539, 108] on select "Choose an option... Pending Applied Excluded (Questions) Excluded (Expired) Exc…" at bounding box center [591, 118] width 105 height 20
select select ""pending""
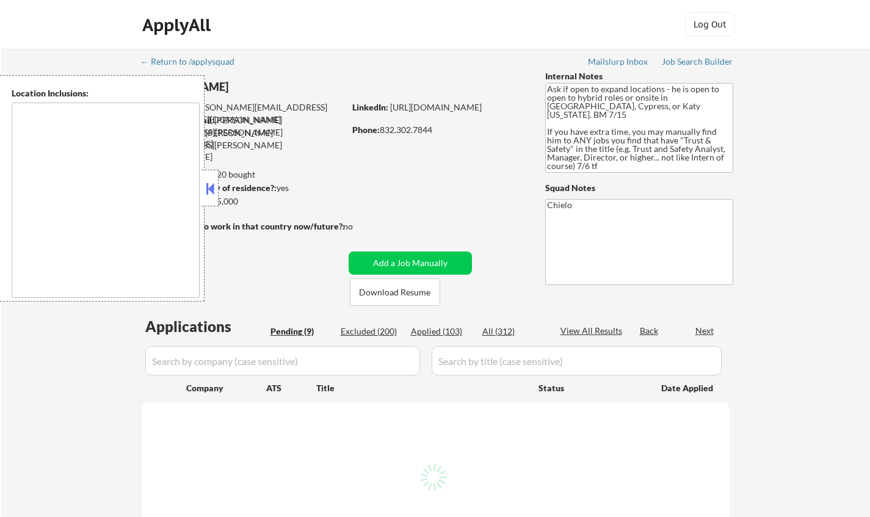
select select ""pending""
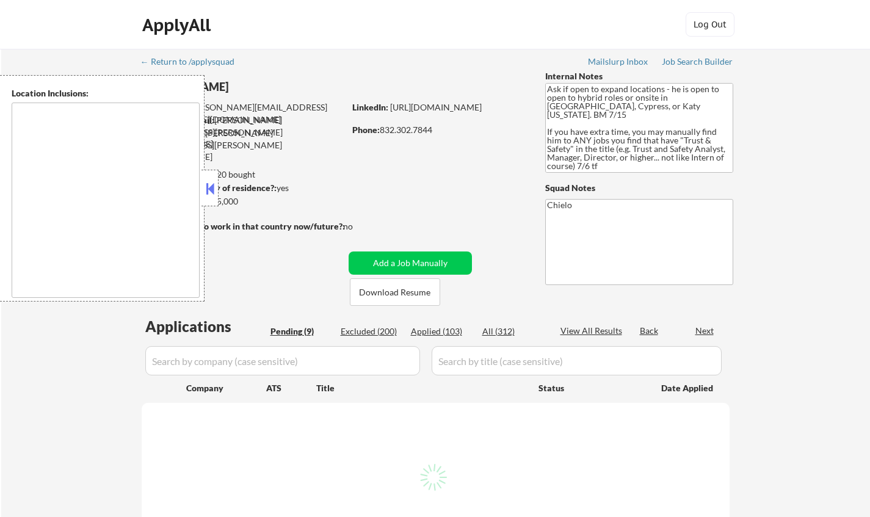
select select ""pending""
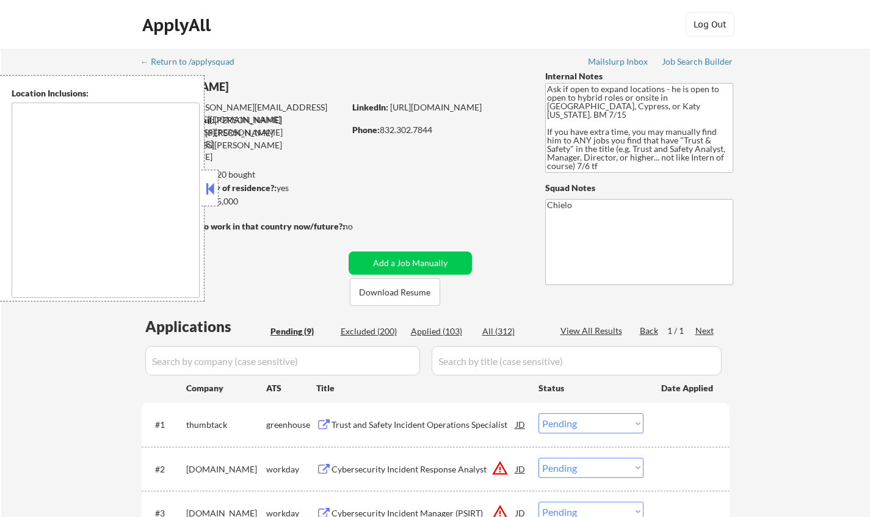
type textarea "Cypress, TX Jersey Village, TX Tomball, TX Katy, TX Spring, TX The Woodlands, T…"
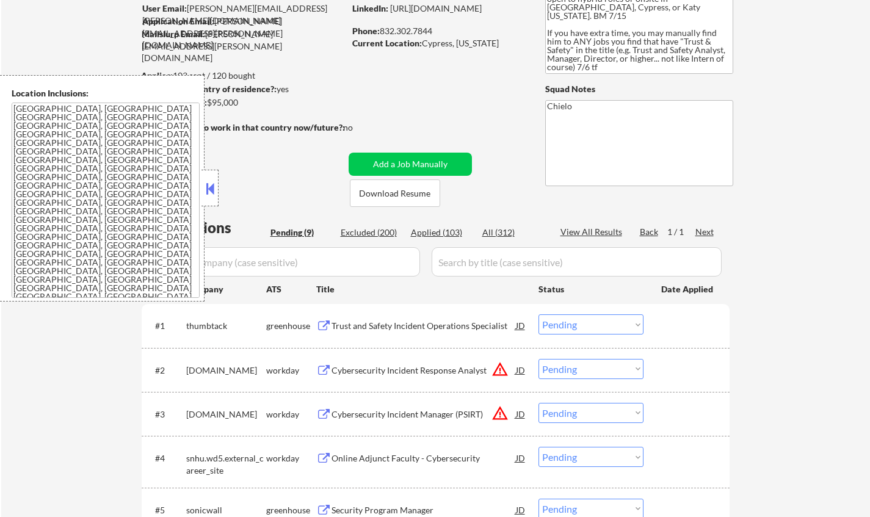
scroll to position [183, 0]
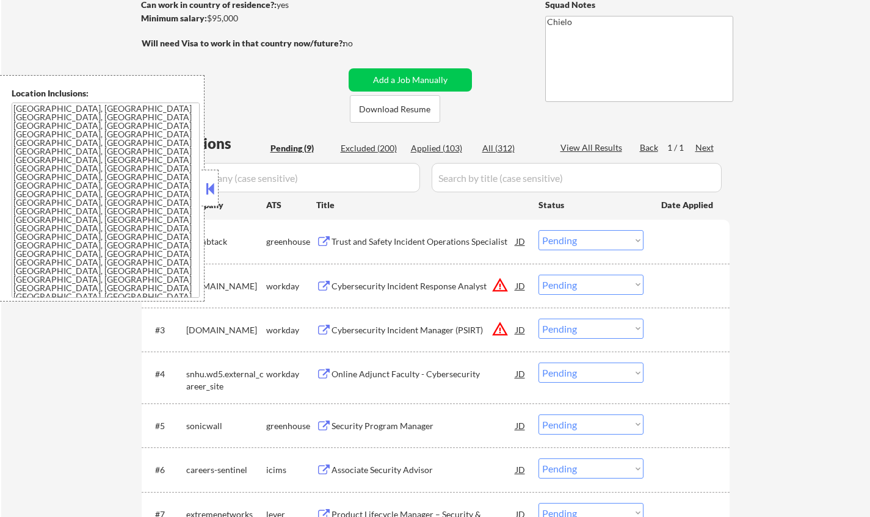
click at [205, 191] on button at bounding box center [209, 189] width 13 height 18
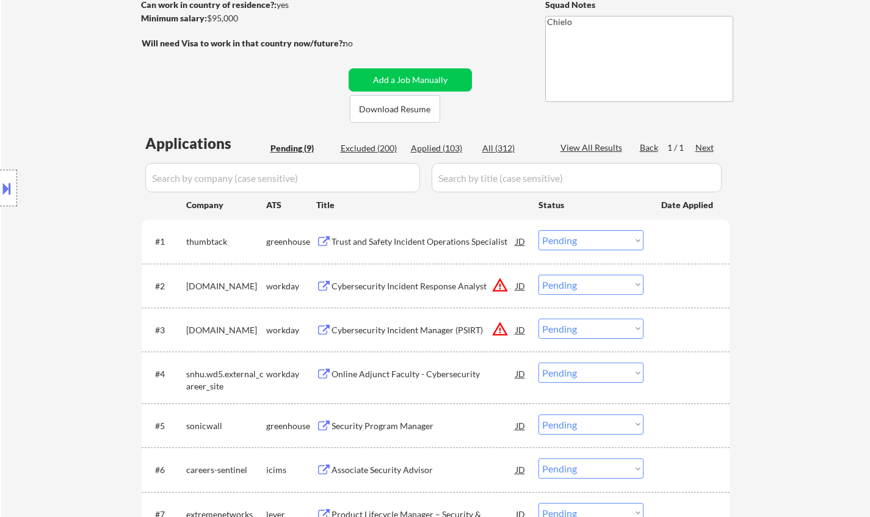
click at [415, 242] on div "Trust and Safety Incident Operations Specialist" at bounding box center [424, 242] width 184 height 12
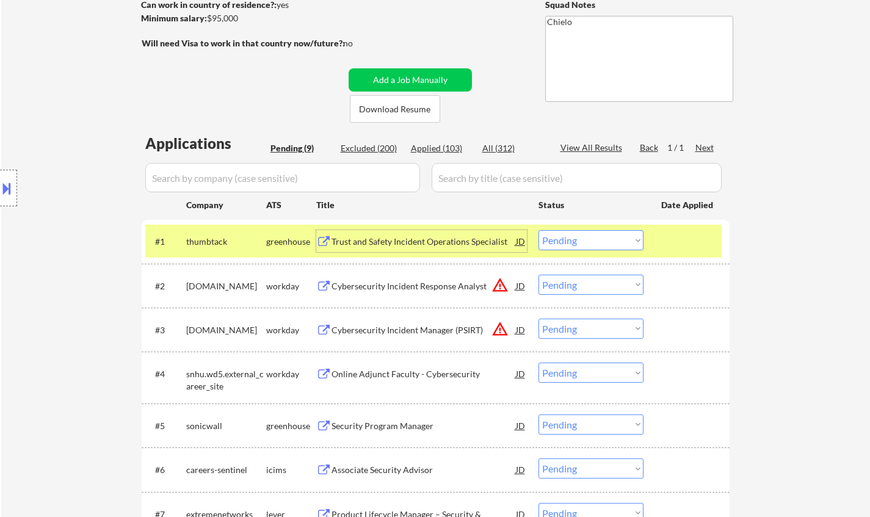
click at [0, 188] on button at bounding box center [6, 188] width 13 height 20
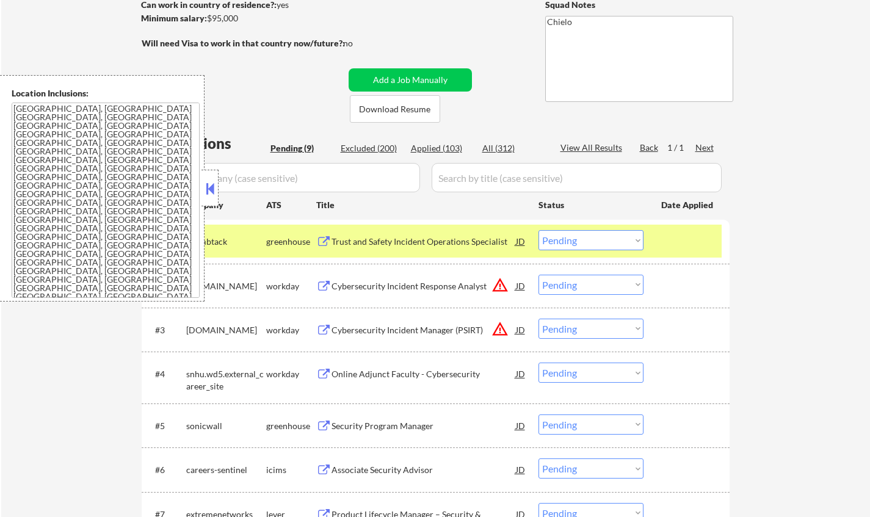
drag, startPoint x: 213, startPoint y: 192, endPoint x: 291, endPoint y: 23, distance: 185.5
click at [213, 190] on button at bounding box center [209, 189] width 13 height 18
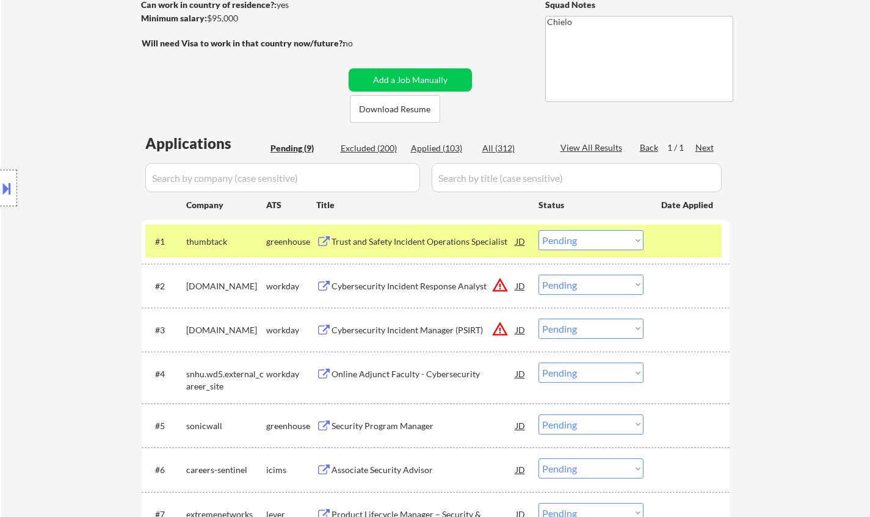
click at [9, 184] on button at bounding box center [6, 188] width 13 height 20
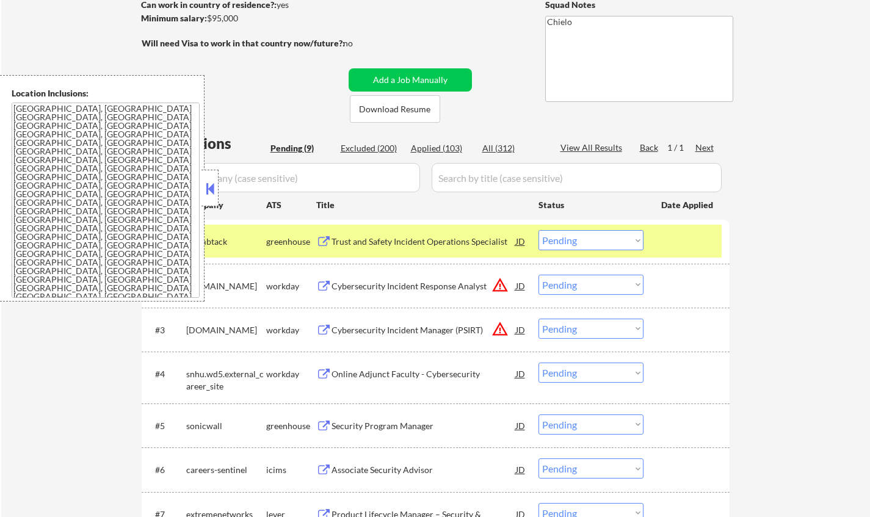
click at [214, 191] on button at bounding box center [209, 189] width 13 height 18
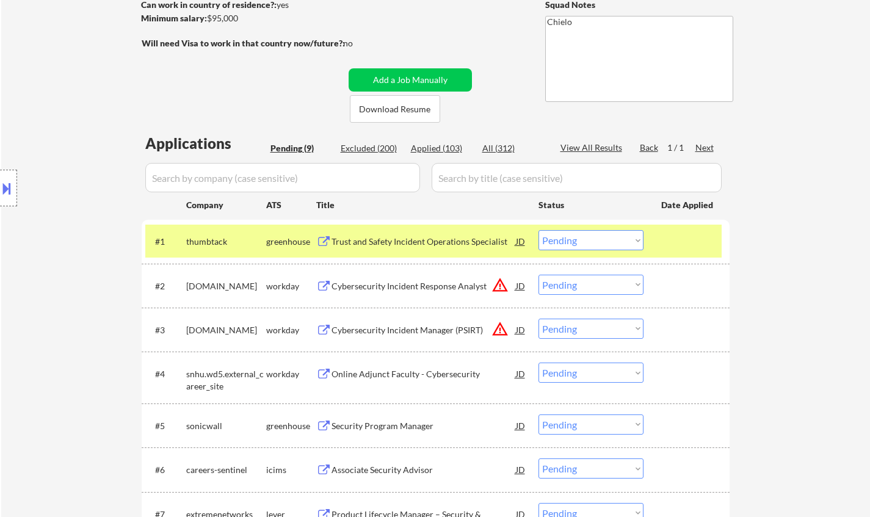
drag, startPoint x: 594, startPoint y: 237, endPoint x: 606, endPoint y: 249, distance: 17.3
click at [595, 239] on select "Choose an option... Pending Applied Excluded (Questions) Excluded (Expired) Exc…" at bounding box center [591, 240] width 105 height 20
click at [539, 230] on select "Choose an option... Pending Applied Excluded (Questions) Excluded (Expired) Exc…" at bounding box center [591, 240] width 105 height 20
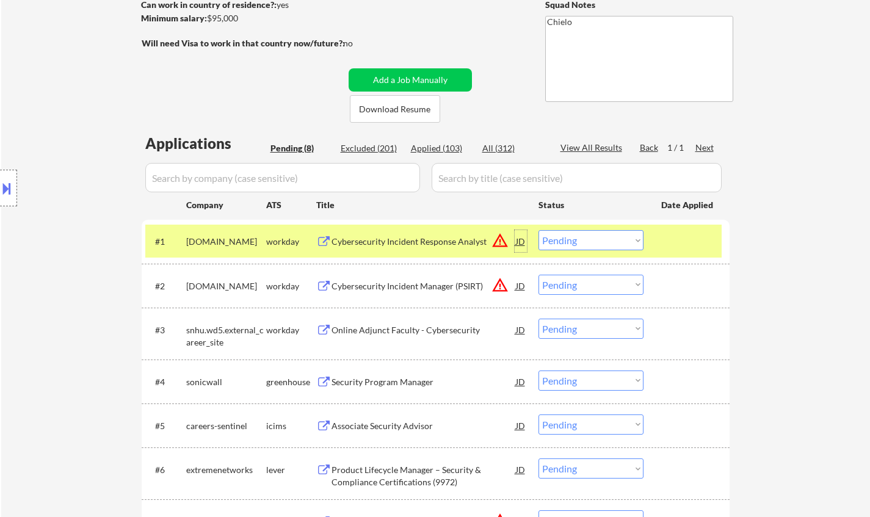
click at [522, 239] on div "JD" at bounding box center [521, 241] width 12 height 22
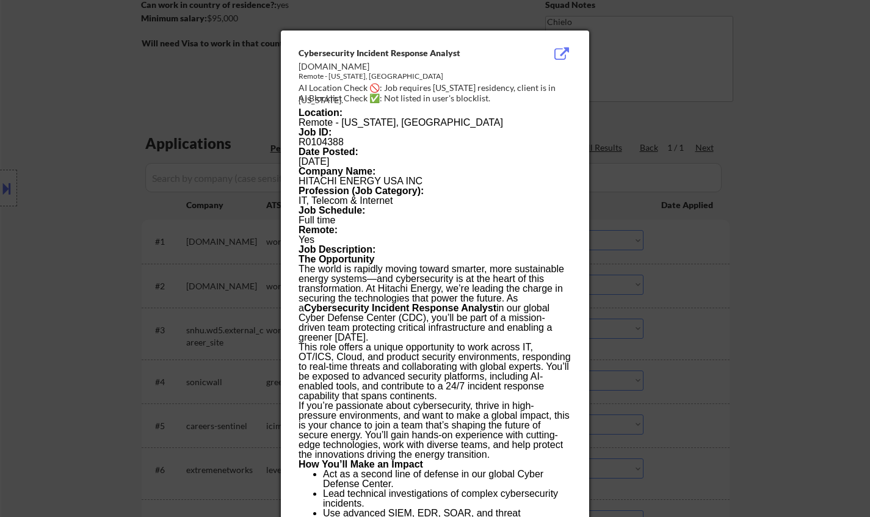
drag, startPoint x: 783, startPoint y: 279, endPoint x: 710, endPoint y: 274, distance: 74.0
click at [783, 279] on div at bounding box center [435, 258] width 870 height 517
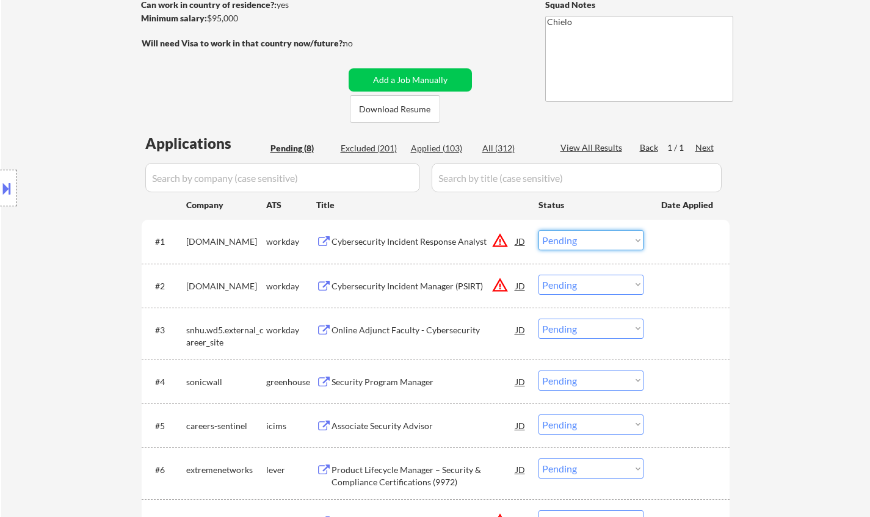
drag, startPoint x: 599, startPoint y: 239, endPoint x: 608, endPoint y: 248, distance: 13.0
click at [599, 239] on select "Choose an option... Pending Applied Excluded (Questions) Excluded (Expired) Exc…" at bounding box center [591, 240] width 105 height 20
click at [539, 230] on select "Choose an option... Pending Applied Excluded (Questions) Excluded (Expired) Exc…" at bounding box center [591, 240] width 105 height 20
click at [0, 196] on button at bounding box center [6, 188] width 13 height 20
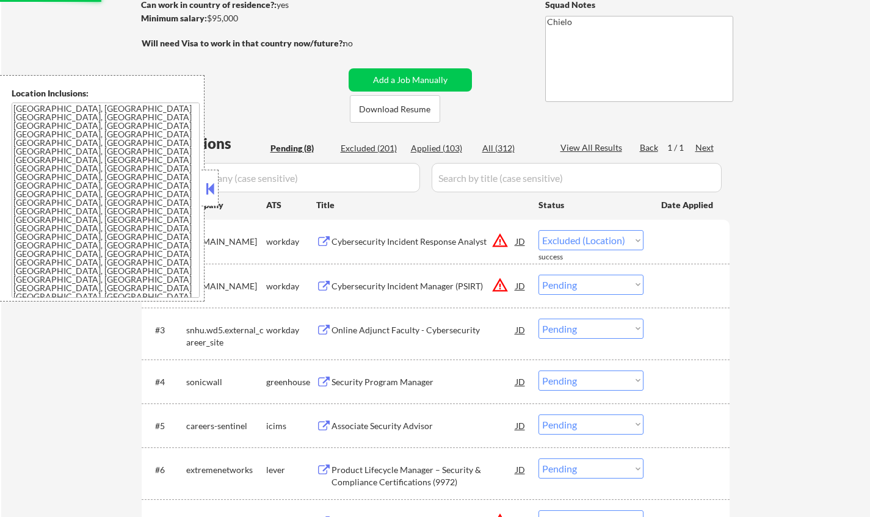
click at [759, 274] on div "← Return to /applysquad Mailslurp Inbox Job Search Builder Chris Newcomb User E…" at bounding box center [435, 257] width 869 height 783
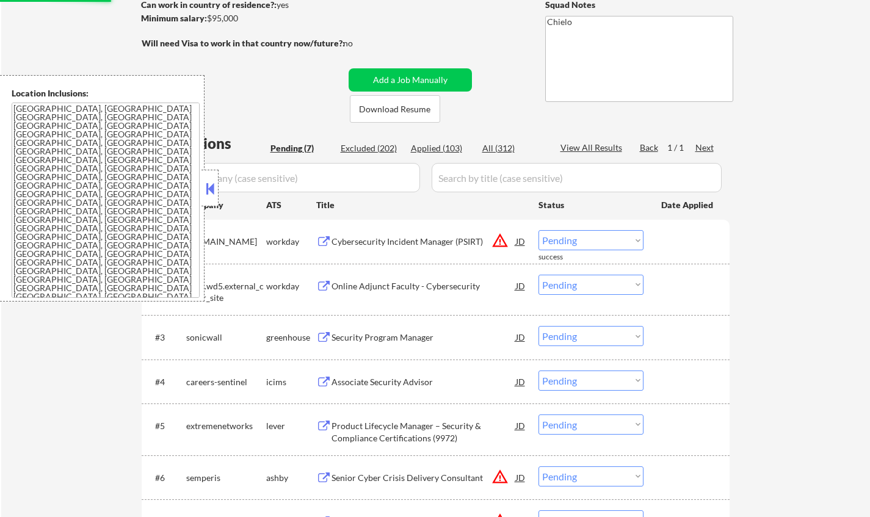
click at [520, 238] on div "JD" at bounding box center [521, 241] width 12 height 22
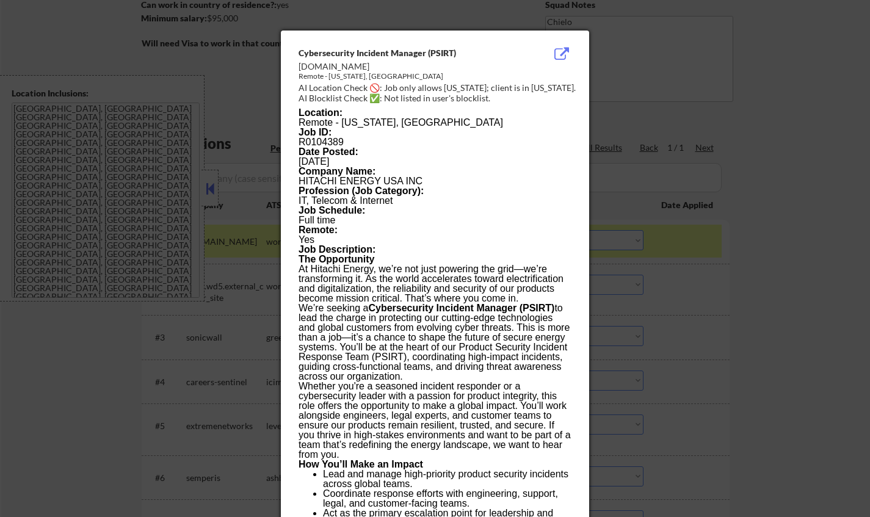
click at [799, 272] on div at bounding box center [435, 258] width 870 height 517
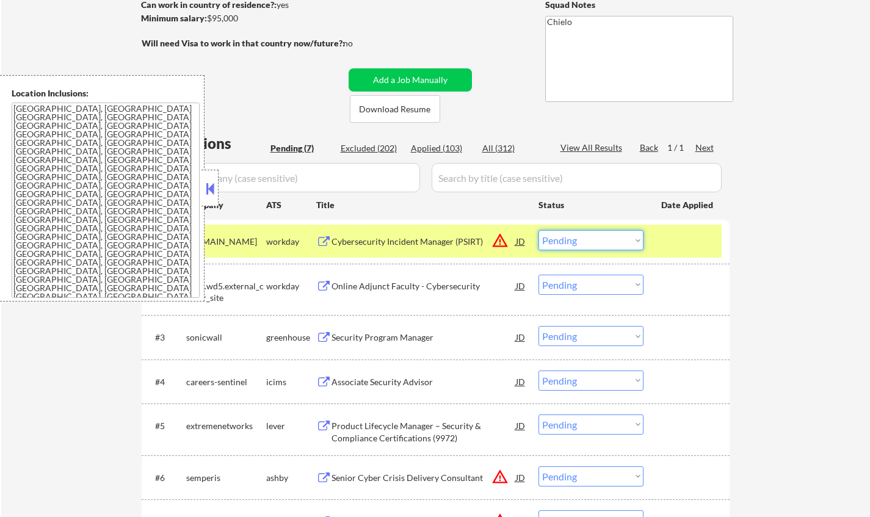
click at [567, 233] on select "Choose an option... Pending Applied Excluded (Questions) Excluded (Expired) Exc…" at bounding box center [591, 240] width 105 height 20
click at [539, 230] on select "Choose an option... Pending Applied Excluded (Questions) Excluded (Expired) Exc…" at bounding box center [591, 240] width 105 height 20
click at [202, 187] on div at bounding box center [210, 188] width 17 height 37
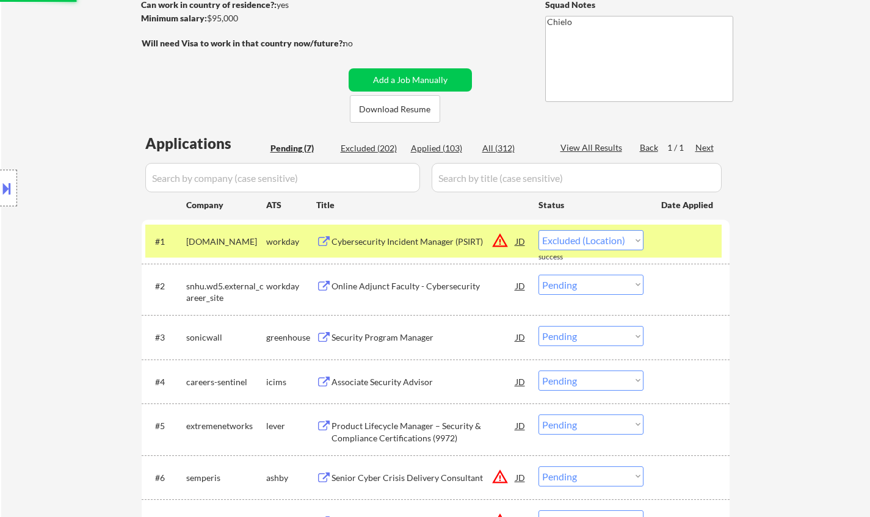
select select ""pending""
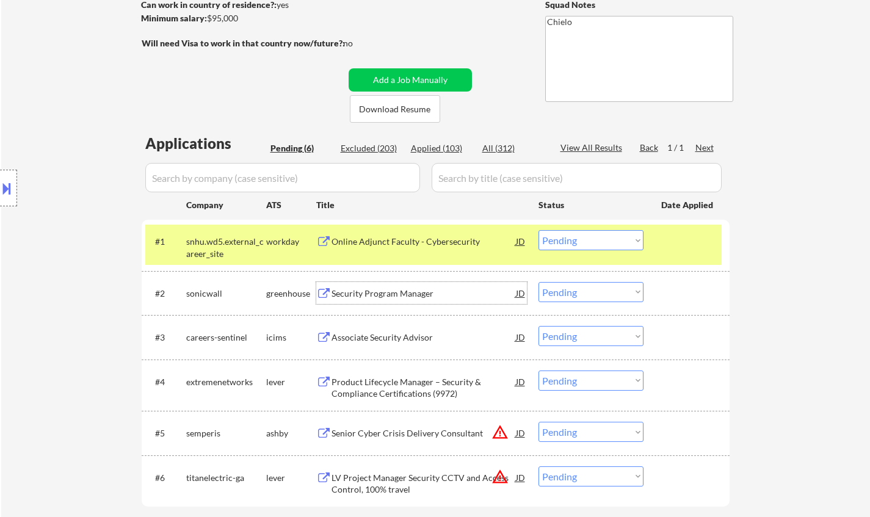
click at [375, 293] on div "Security Program Manager" at bounding box center [424, 294] width 184 height 12
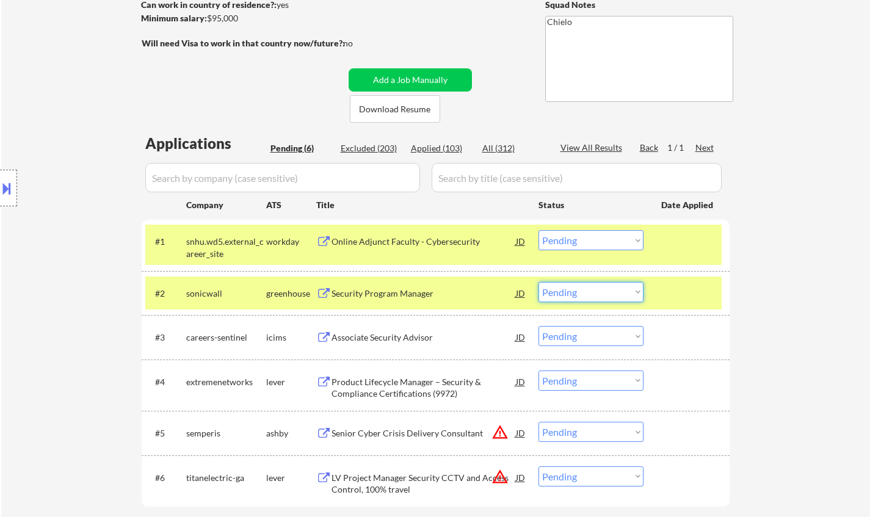
click at [597, 290] on select "Choose an option... Pending Applied Excluded (Questions) Excluded (Expired) Exc…" at bounding box center [591, 292] width 105 height 20
click at [539, 282] on select "Choose an option... Pending Applied Excluded (Questions) Excluded (Expired) Exc…" at bounding box center [591, 292] width 105 height 20
select select ""pending""
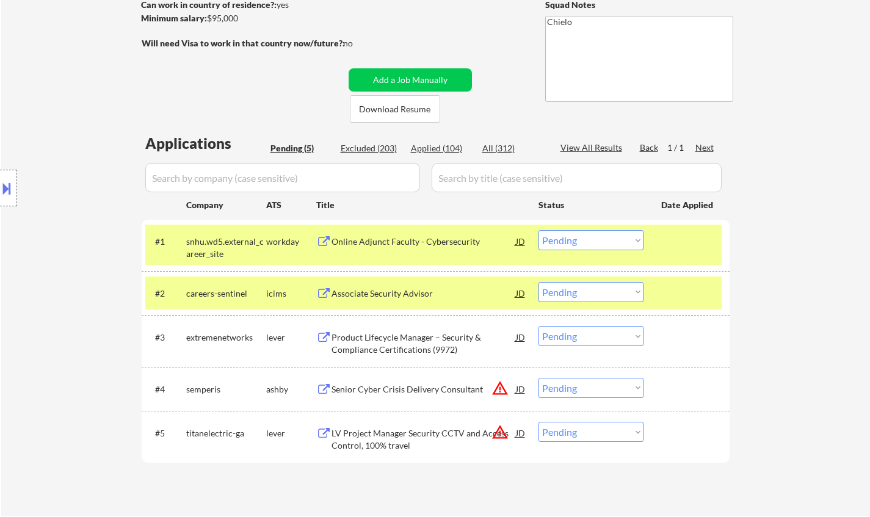
click at [399, 338] on div "Product Lifecycle Manager – Security & Compliance Certifications (9972)" at bounding box center [424, 344] width 184 height 24
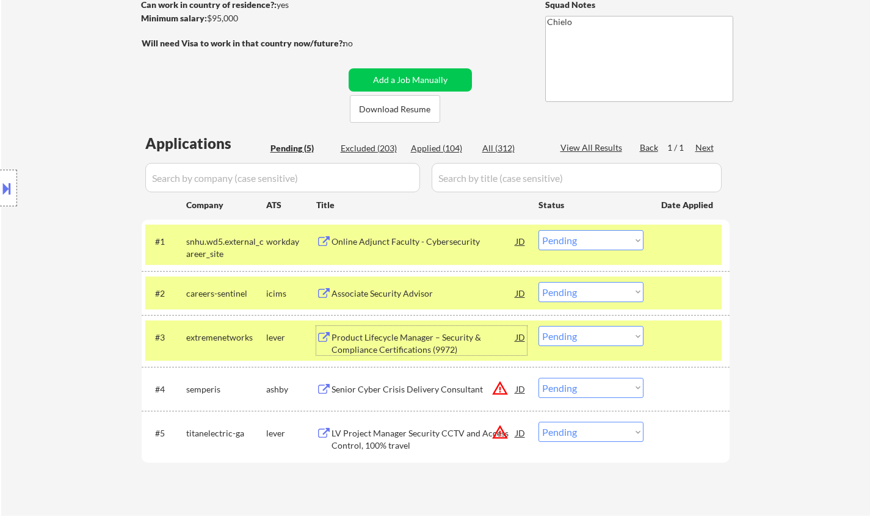
click at [588, 393] on select "Choose an option... Pending Applied Excluded (Questions) Excluded (Expired) Exc…" at bounding box center [591, 388] width 105 height 20
click at [539, 378] on select "Choose an option... Pending Applied Excluded (Questions) Excluded (Expired) Exc…" at bounding box center [591, 388] width 105 height 20
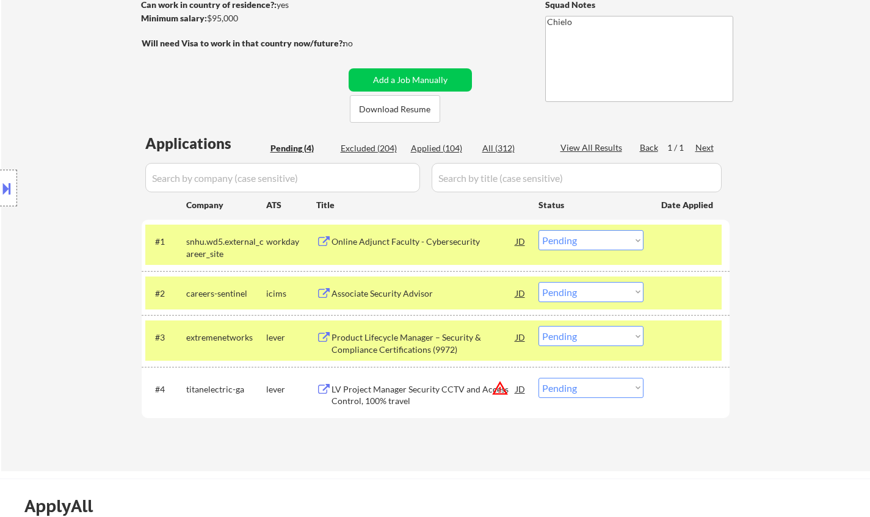
click at [519, 385] on div "JD" at bounding box center [521, 389] width 12 height 22
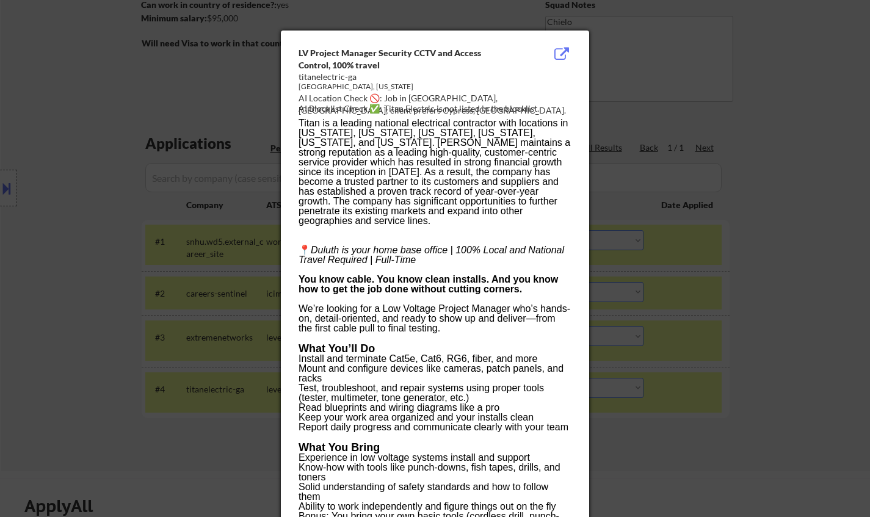
click at [673, 409] on div at bounding box center [435, 258] width 870 height 517
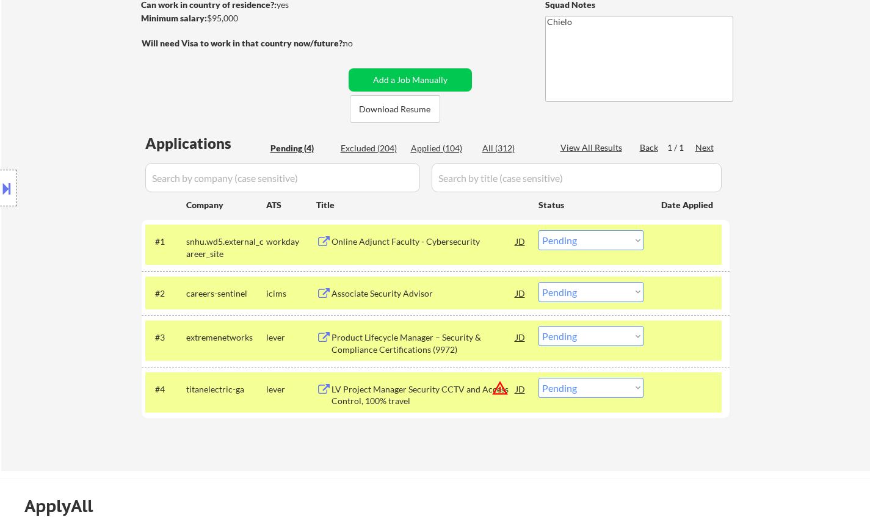
drag, startPoint x: 632, startPoint y: 387, endPoint x: 635, endPoint y: 392, distance: 6.3
click at [632, 387] on select "Choose an option... Pending Applied Excluded (Questions) Excluded (Expired) Exc…" at bounding box center [591, 388] width 105 height 20
select select ""excluded__location_""
click at [539, 378] on select "Choose an option... Pending Applied Excluded (Questions) Excluded (Expired) Exc…" at bounding box center [591, 388] width 105 height 20
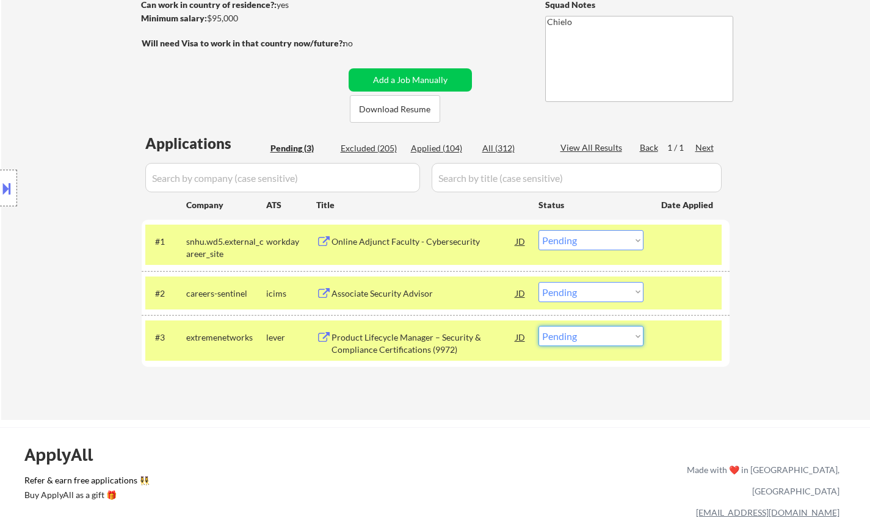
click at [627, 341] on select "Choose an option... Pending Applied Excluded (Questions) Excluded (Expired) Exc…" at bounding box center [591, 336] width 105 height 20
select select ""applied""
click at [539, 326] on select "Choose an option... Pending Applied Excluded (Questions) Excluded (Expired) Exc…" at bounding box center [591, 336] width 105 height 20
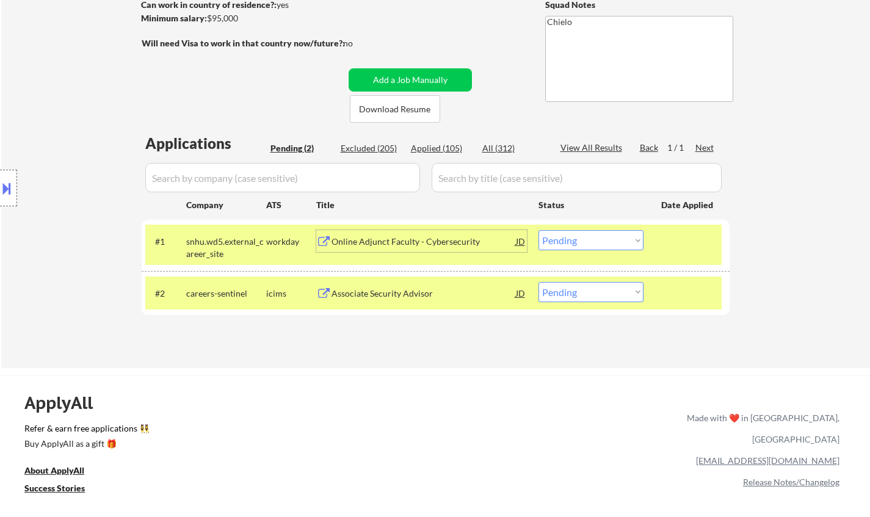
click at [396, 248] on div "Online Adjunct Faculty - Cybersecurity" at bounding box center [424, 241] width 184 height 22
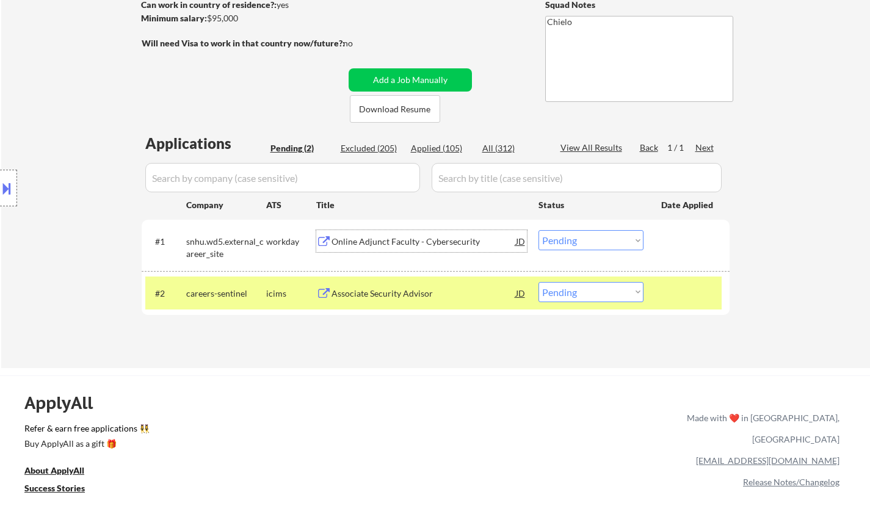
click at [600, 242] on select "Choose an option... Pending Applied Excluded (Questions) Excluded (Expired) Exc…" at bounding box center [591, 240] width 105 height 20
click at [539, 230] on select "Choose an option... Pending Applied Excluded (Questions) Excluded (Expired) Exc…" at bounding box center [591, 240] width 105 height 20
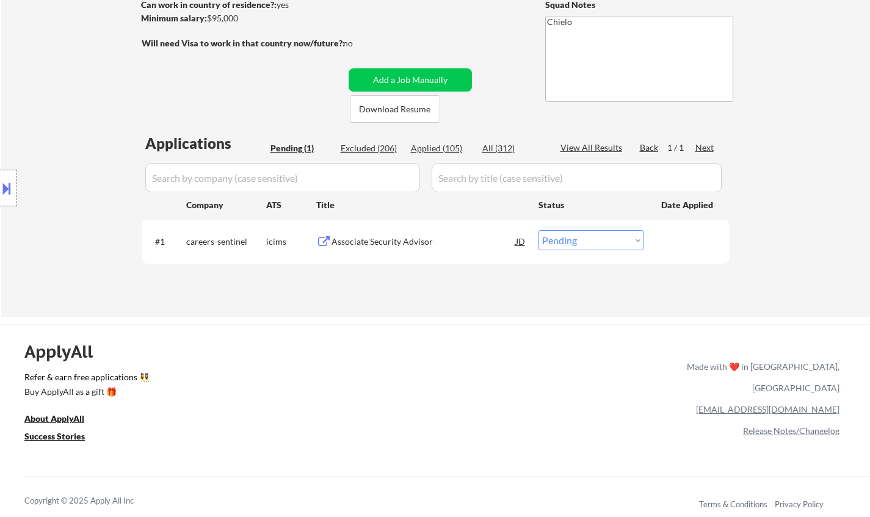
click at [369, 239] on div "Associate Security Advisor" at bounding box center [424, 242] width 184 height 12
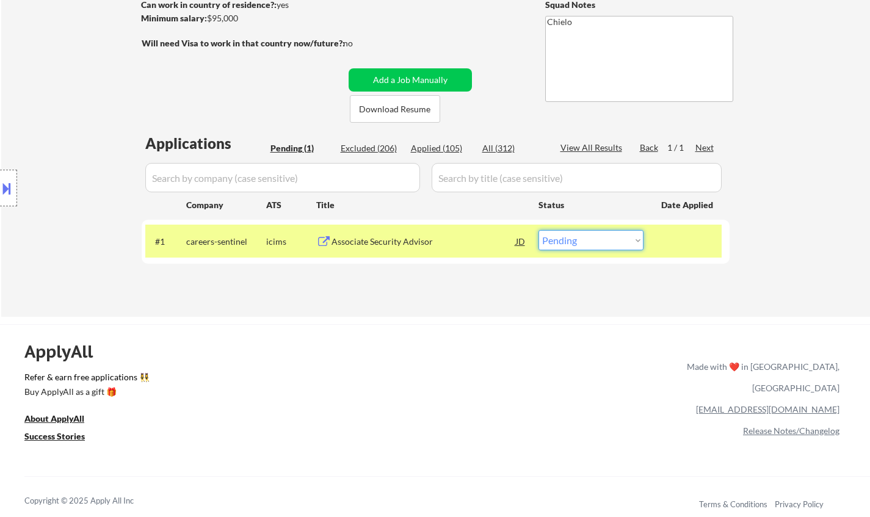
click at [601, 240] on select "Choose an option... Pending Applied Excluded (Questions) Excluded (Expired) Exc…" at bounding box center [591, 240] width 105 height 20
select select ""applied""
click at [539, 230] on select "Choose an option... Pending Applied Excluded (Questions) Excluded (Expired) Exc…" at bounding box center [591, 240] width 105 height 20
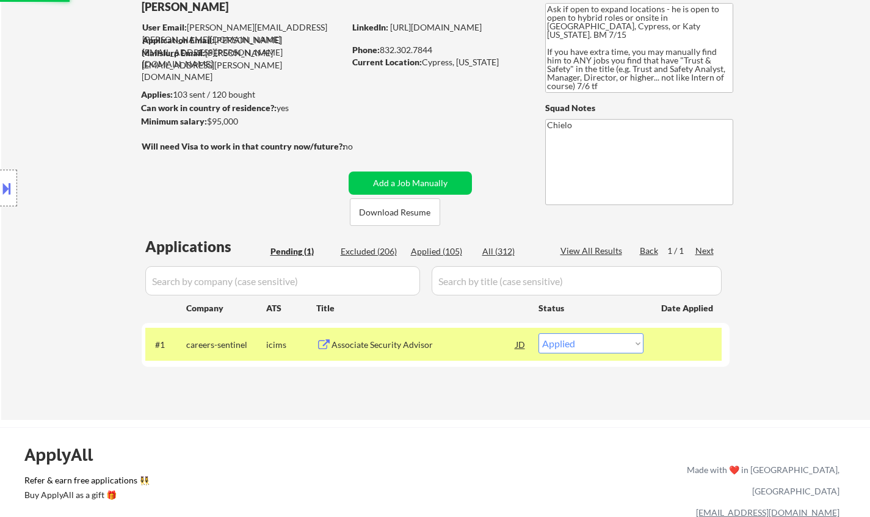
scroll to position [61, 0]
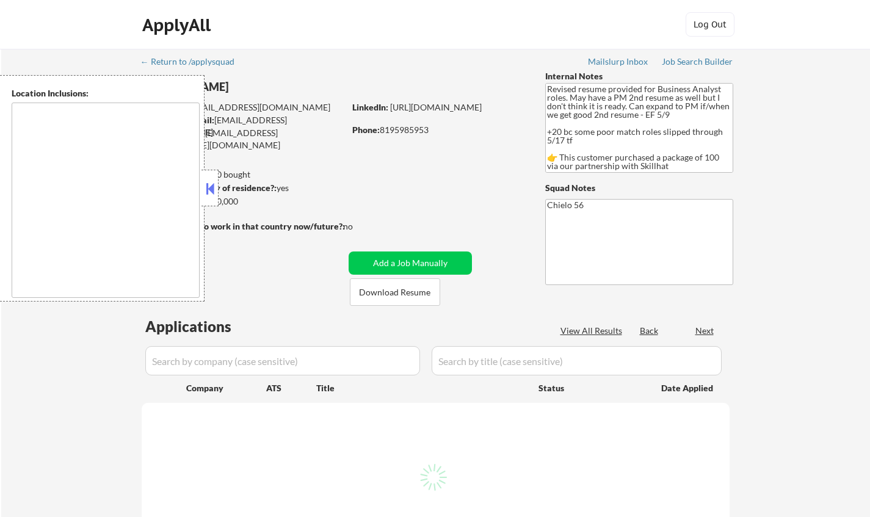
type textarea "Ottawa, ON Gatineau, QC Nepean, ON Kanata, ON Orleans, ON Gloucester, ON Stitts…"
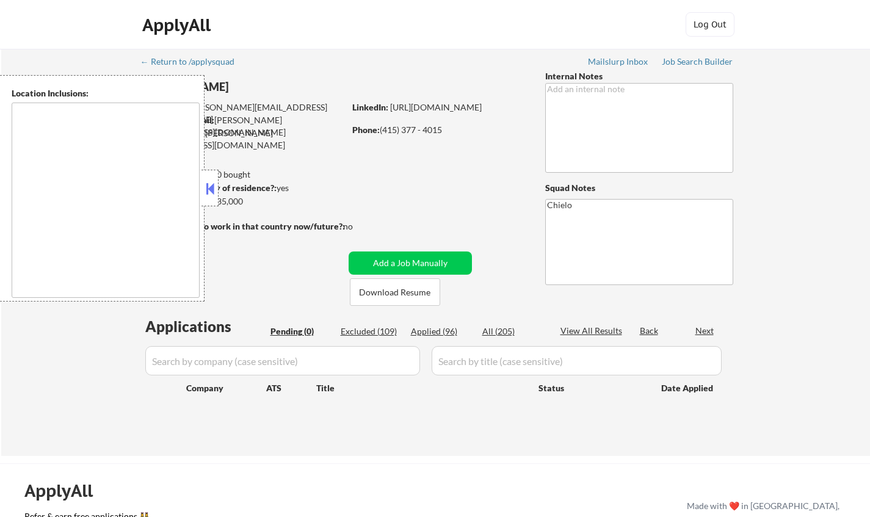
type textarea "[GEOGRAPHIC_DATA], [GEOGRAPHIC_DATA] [GEOGRAPHIC_DATA], [GEOGRAPHIC_DATA] [GEOG…"
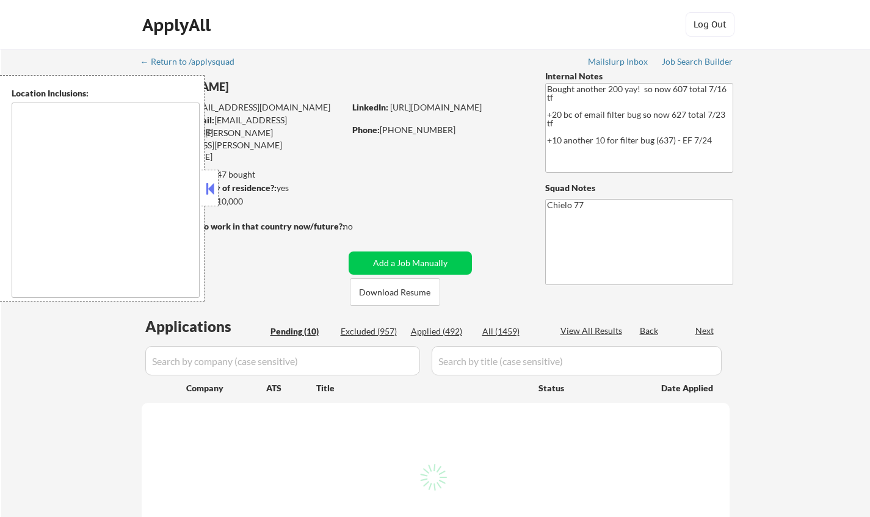
select select ""pending""
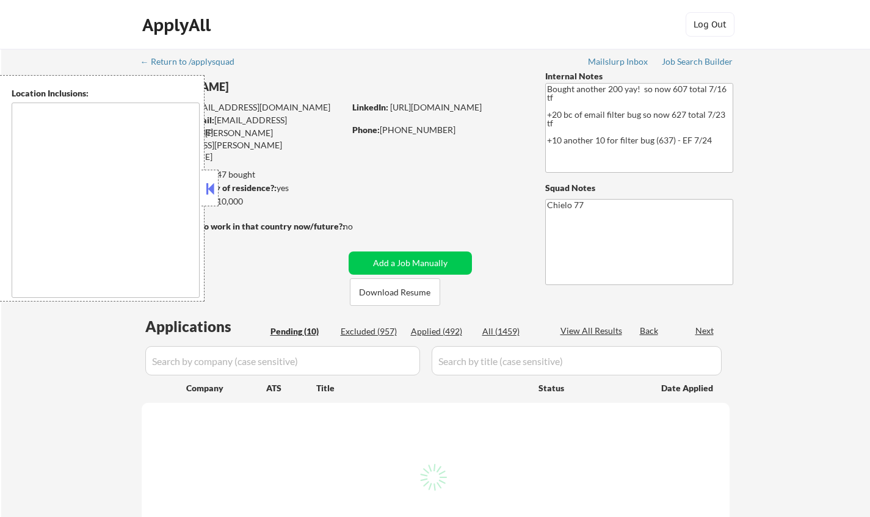
select select ""pending""
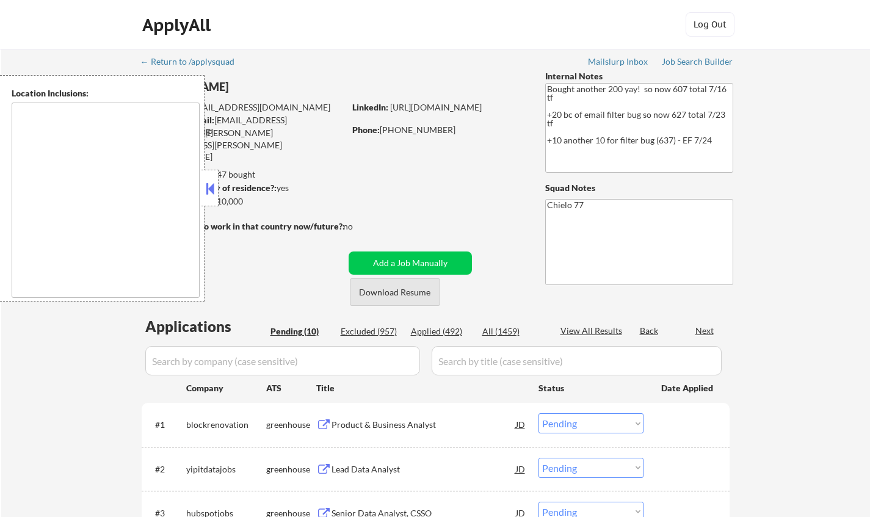
click at [400, 292] on button "Download Resume" at bounding box center [395, 291] width 90 height 27
type textarea "[GEOGRAPHIC_DATA], [GEOGRAPHIC_DATA] [GEOGRAPHIC_DATA], [GEOGRAPHIC_DATA] [GEOG…"
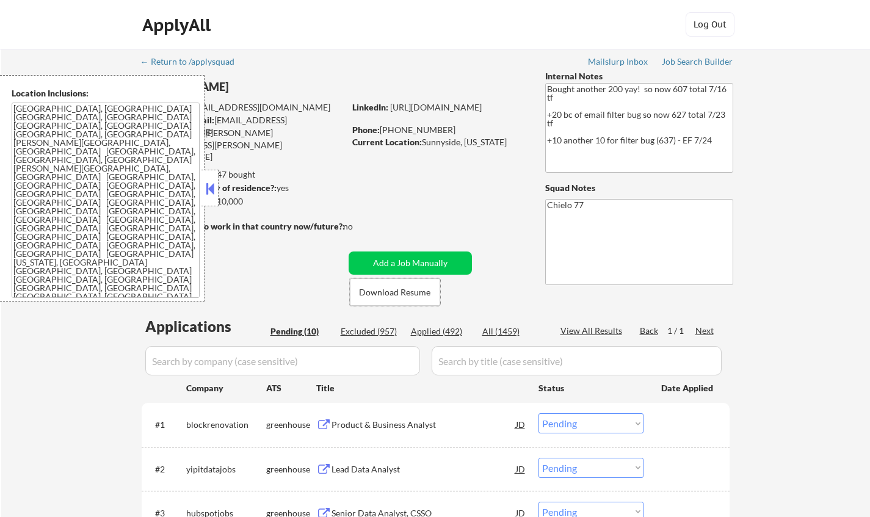
click at [399, 426] on div "Product & Business Analyst" at bounding box center [424, 425] width 184 height 12
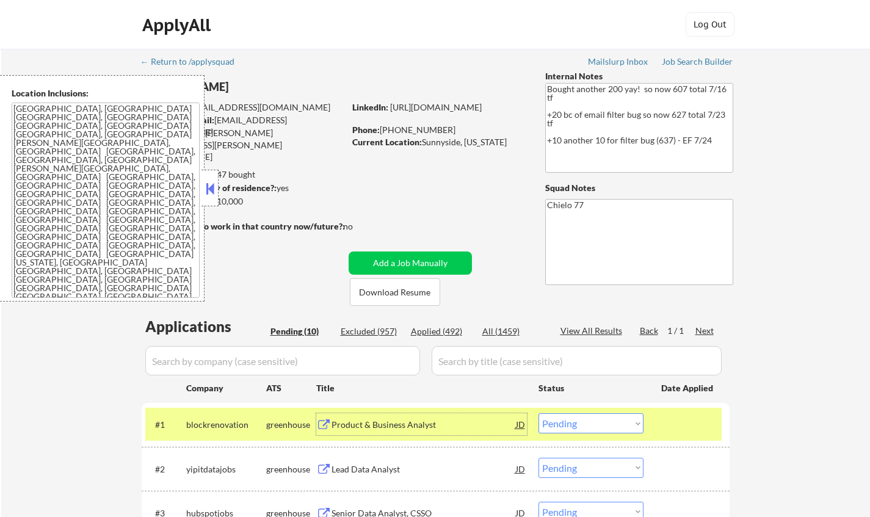
click at [611, 415] on select "Choose an option... Pending Applied Excluded (Questions) Excluded (Expired) Exc…" at bounding box center [591, 423] width 105 height 20
click at [539, 413] on select "Choose an option... Pending Applied Excluded (Questions) Excluded (Expired) Exc…" at bounding box center [591, 423] width 105 height 20
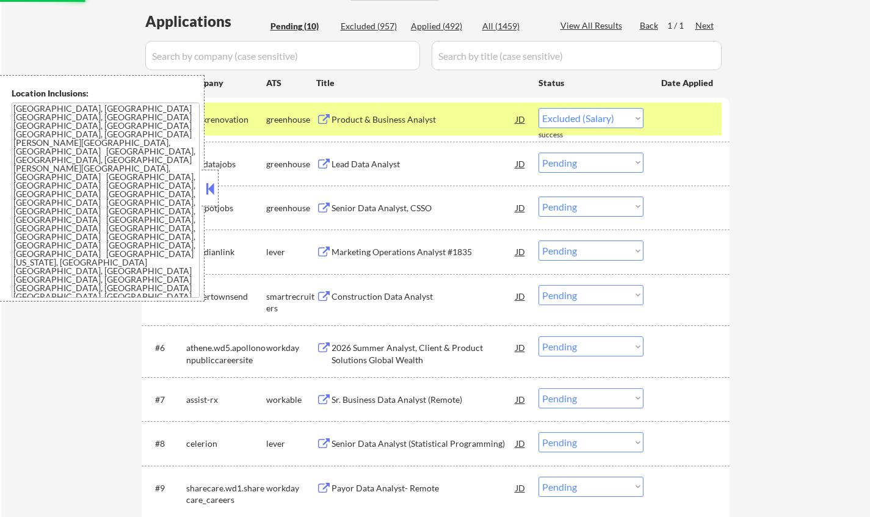
select select ""pending""
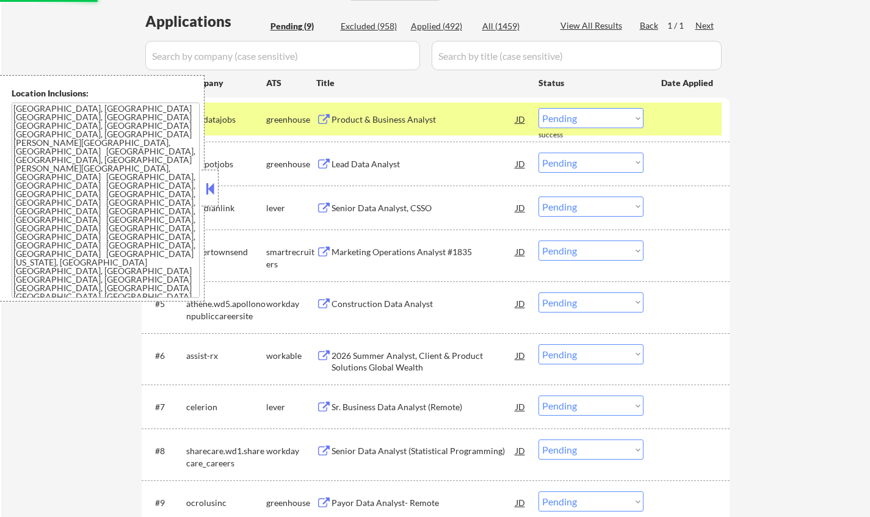
click at [206, 187] on button at bounding box center [209, 189] width 13 height 18
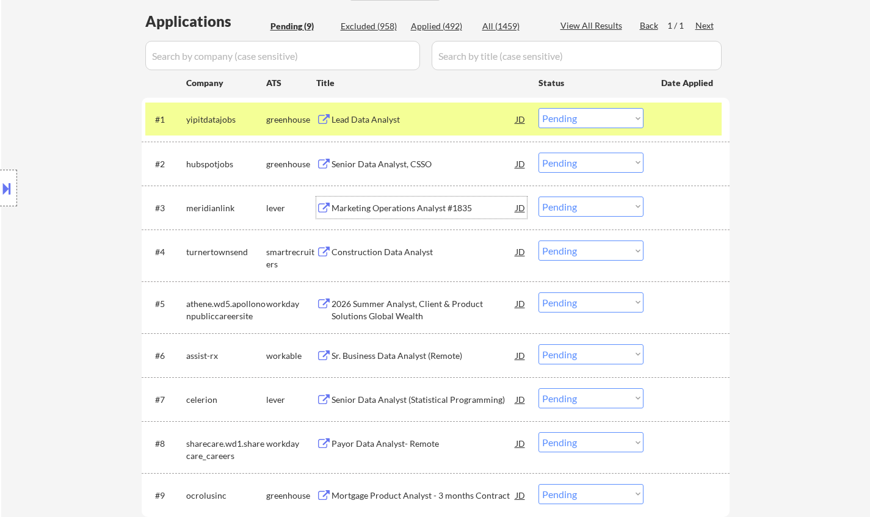
click at [401, 209] on div "Marketing Operations Analyst #1835" at bounding box center [424, 208] width 184 height 12
